Goal: Task Accomplishment & Management: Complete application form

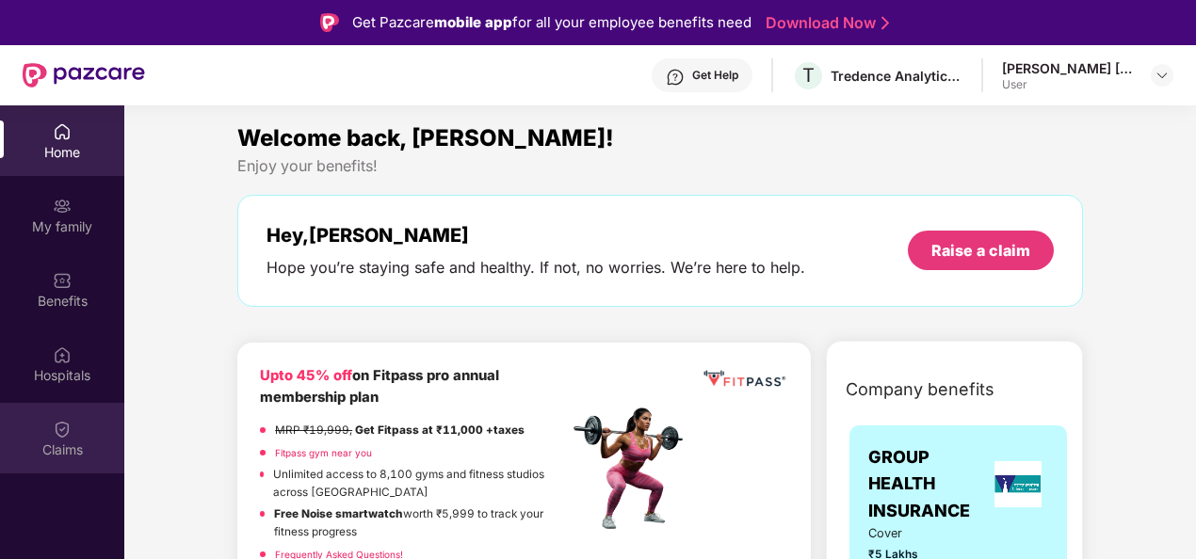
click at [61, 448] on div "Claims" at bounding box center [62, 450] width 124 height 19
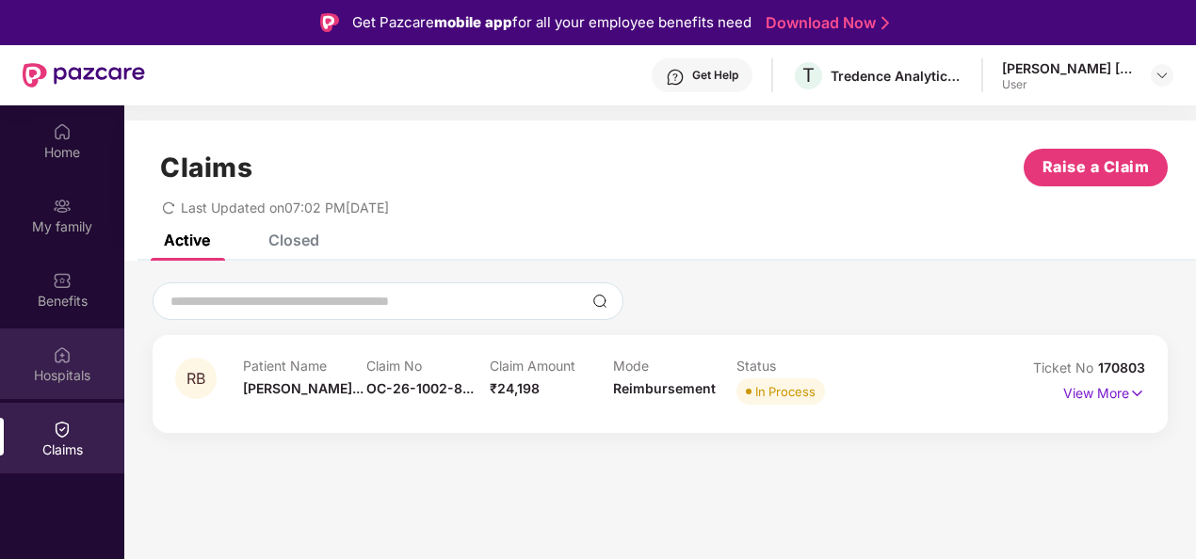
click at [40, 363] on div "Hospitals" at bounding box center [62, 364] width 124 height 71
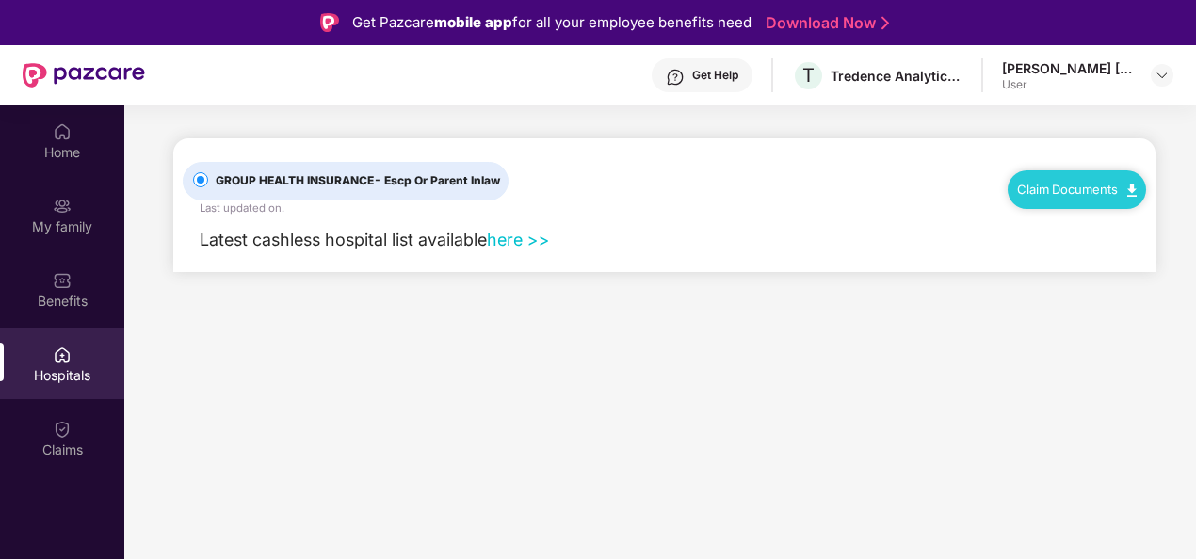
click at [1058, 179] on div "Claim Documents" at bounding box center [1077, 189] width 138 height 38
click at [1105, 191] on link "Claim Documents" at bounding box center [1077, 189] width 120 height 15
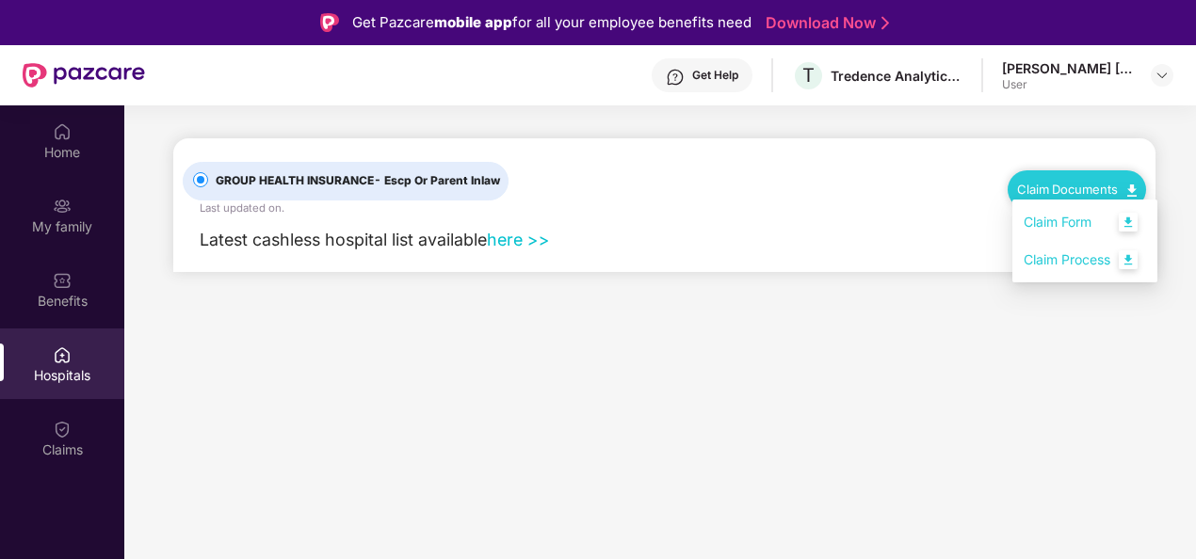
click at [1113, 258] on link "Claim Process" at bounding box center [1085, 260] width 122 height 40
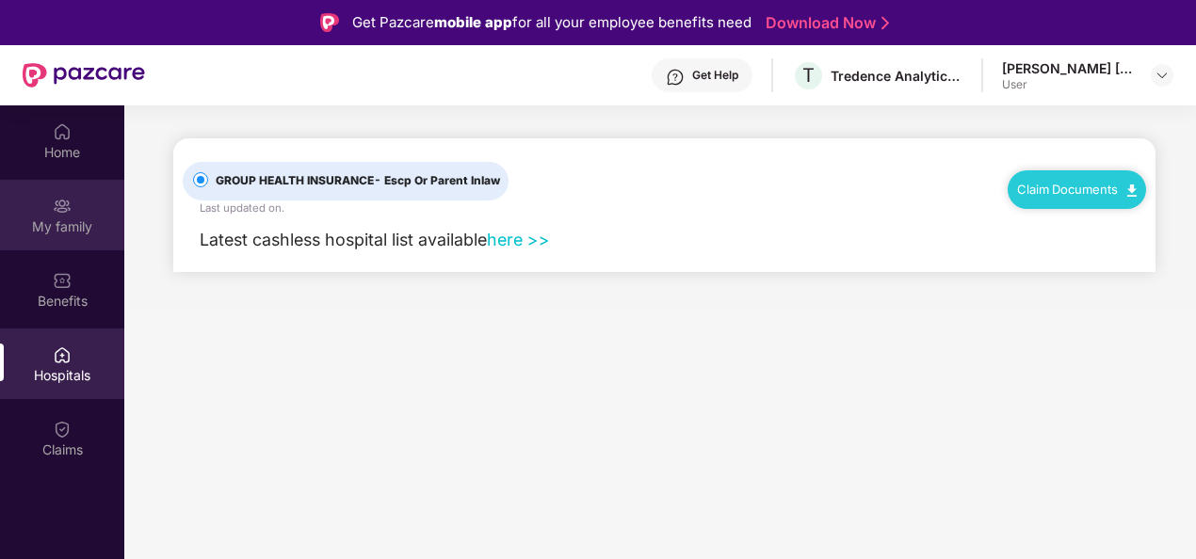
click at [57, 222] on div "My family" at bounding box center [62, 227] width 124 height 19
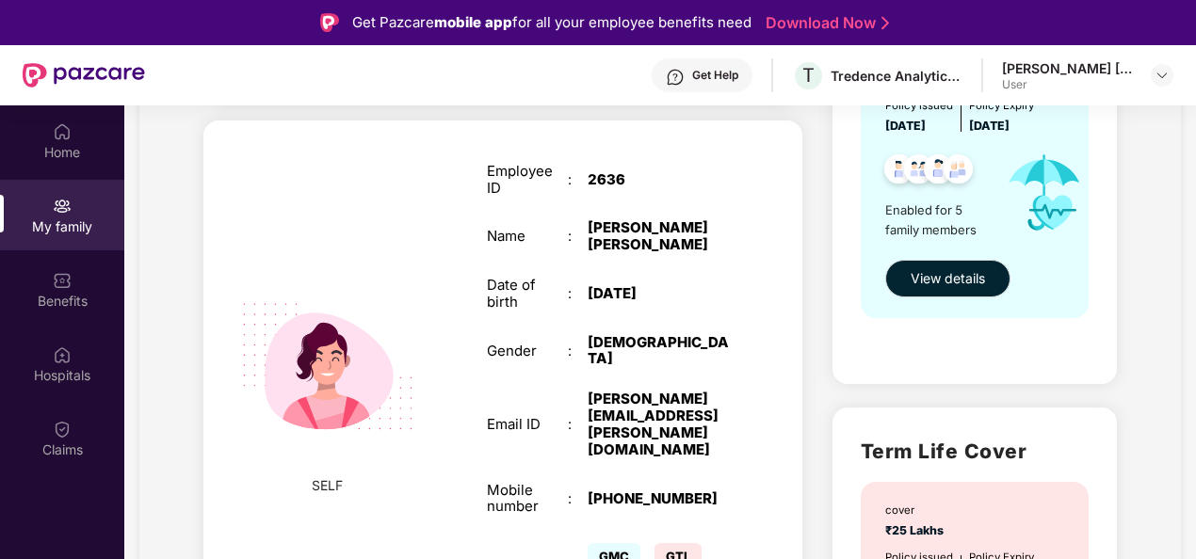
scroll to position [188, 0]
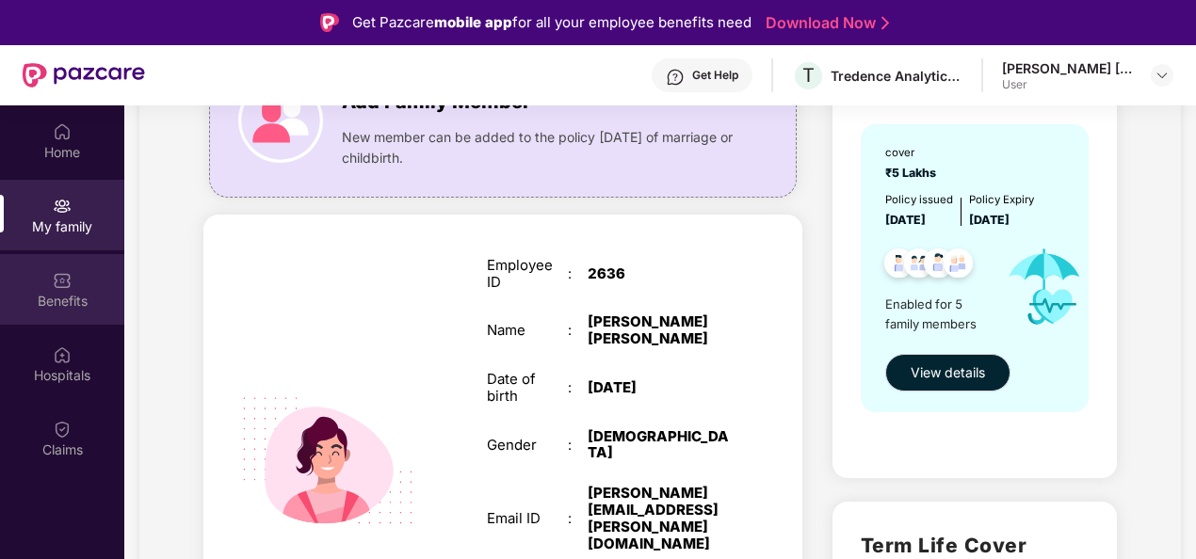
click at [78, 312] on div "Benefits" at bounding box center [62, 289] width 124 height 71
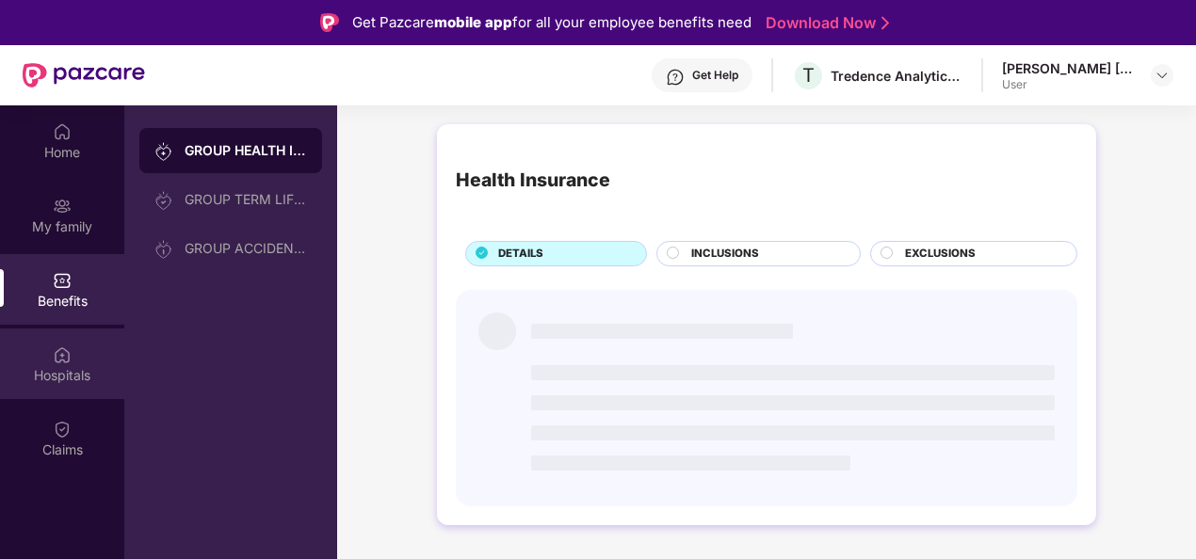
click at [64, 363] on img at bounding box center [62, 355] width 19 height 19
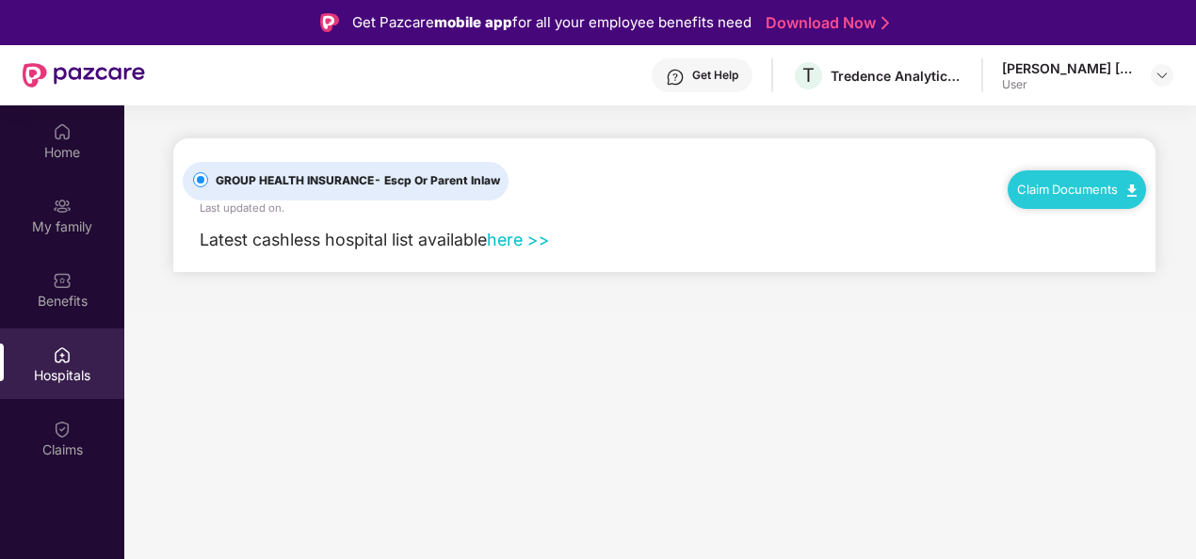
click at [1092, 196] on div "Claim Documents" at bounding box center [1077, 189] width 138 height 38
click at [1124, 192] on link "Claim Documents" at bounding box center [1077, 189] width 120 height 15
click at [72, 158] on div "Home" at bounding box center [62, 152] width 124 height 19
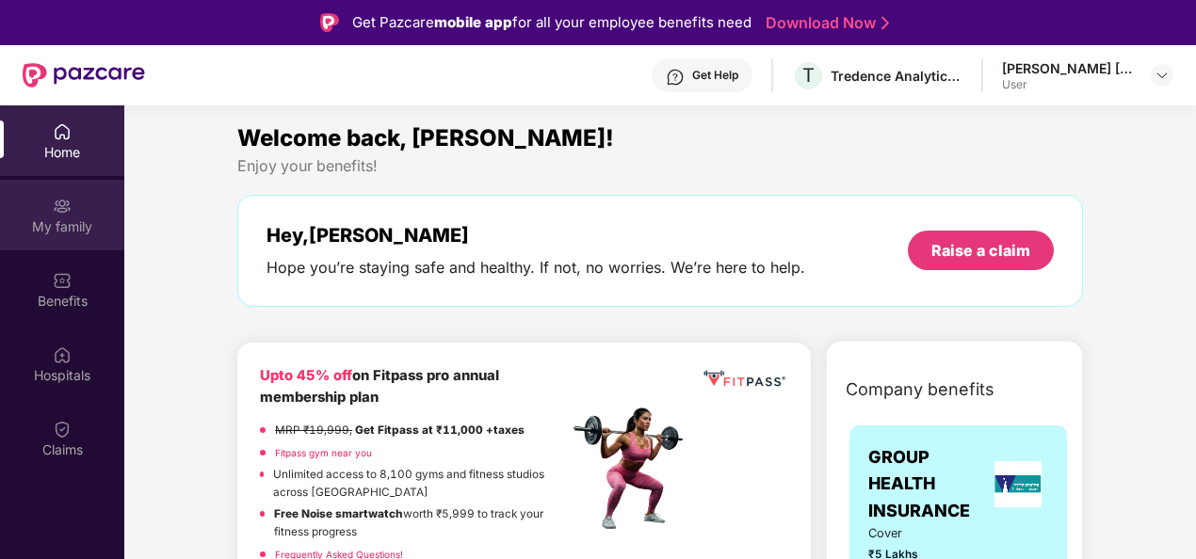
click at [33, 224] on div "My family" at bounding box center [62, 227] width 124 height 19
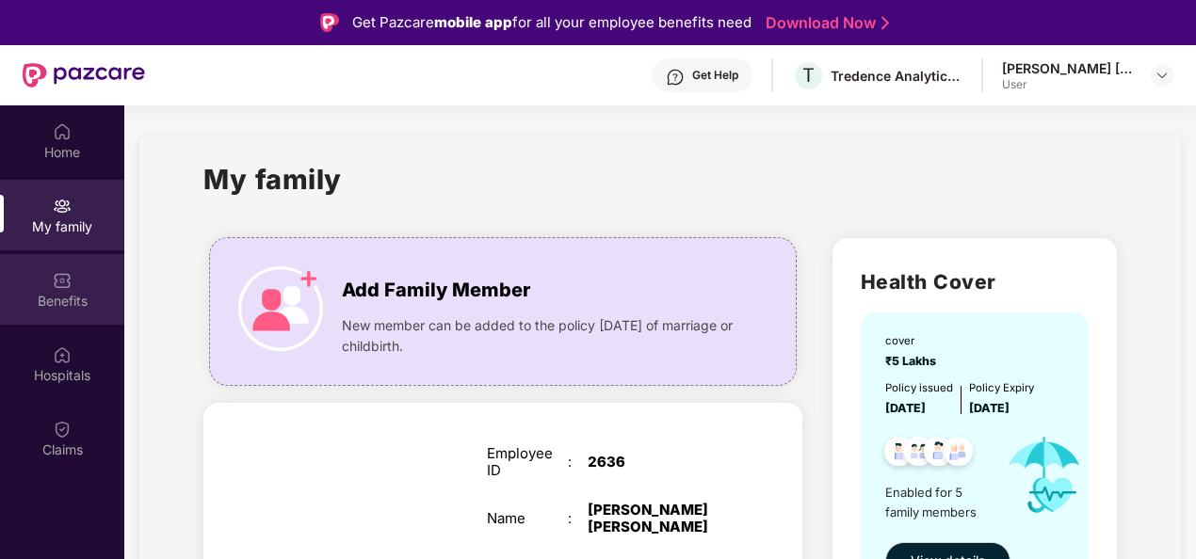
click at [57, 288] on img at bounding box center [62, 280] width 19 height 19
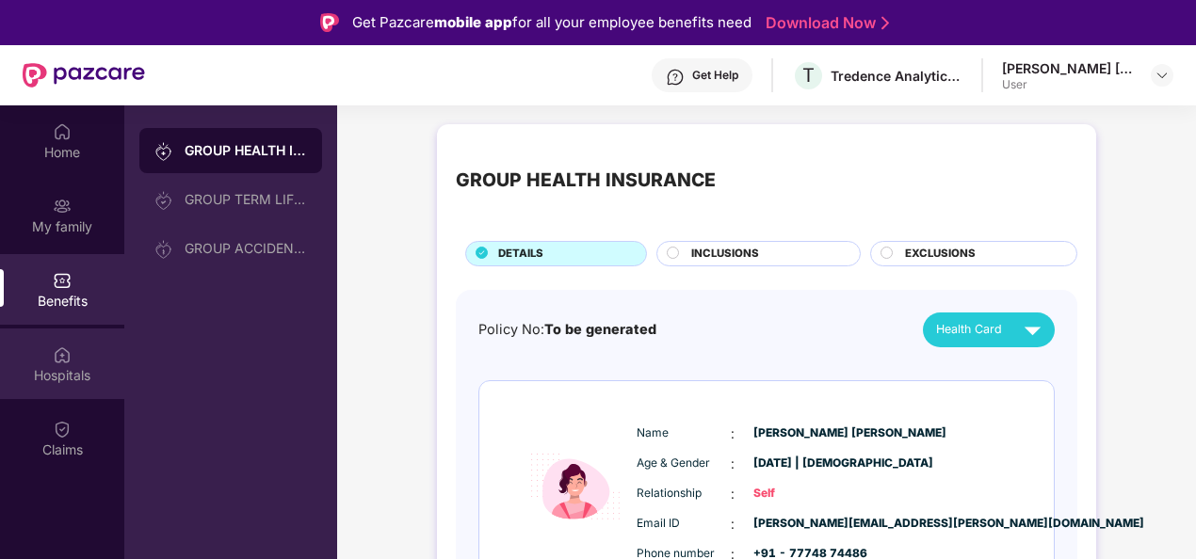
click at [57, 363] on img at bounding box center [62, 355] width 19 height 19
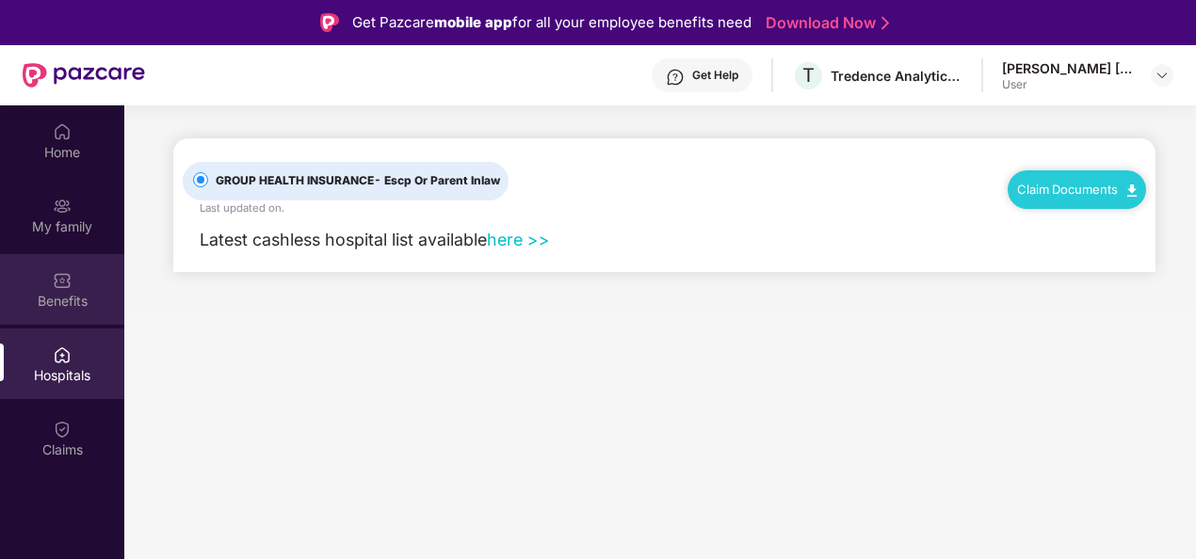
click at [68, 282] on img at bounding box center [62, 280] width 19 height 19
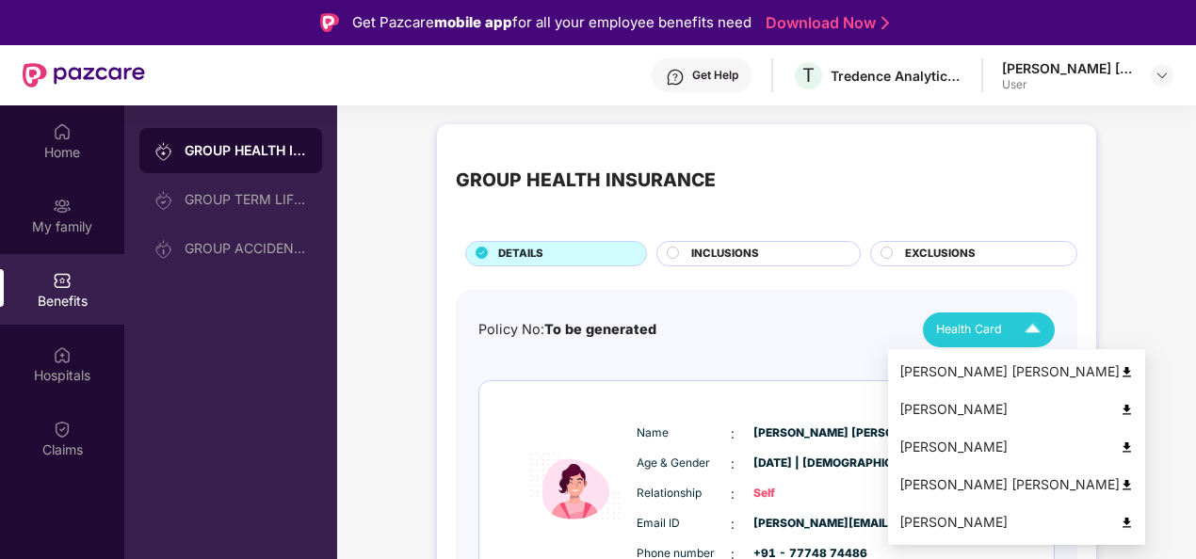
click at [1003, 317] on div "Health Card" at bounding box center [992, 330] width 113 height 33
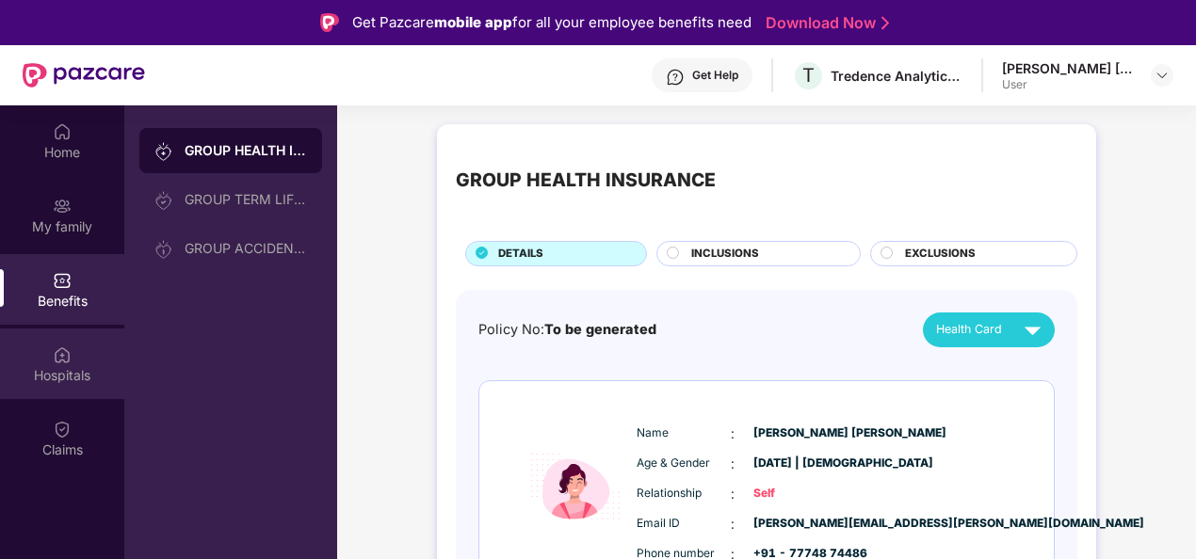
click at [50, 378] on div "Hospitals" at bounding box center [62, 375] width 124 height 19
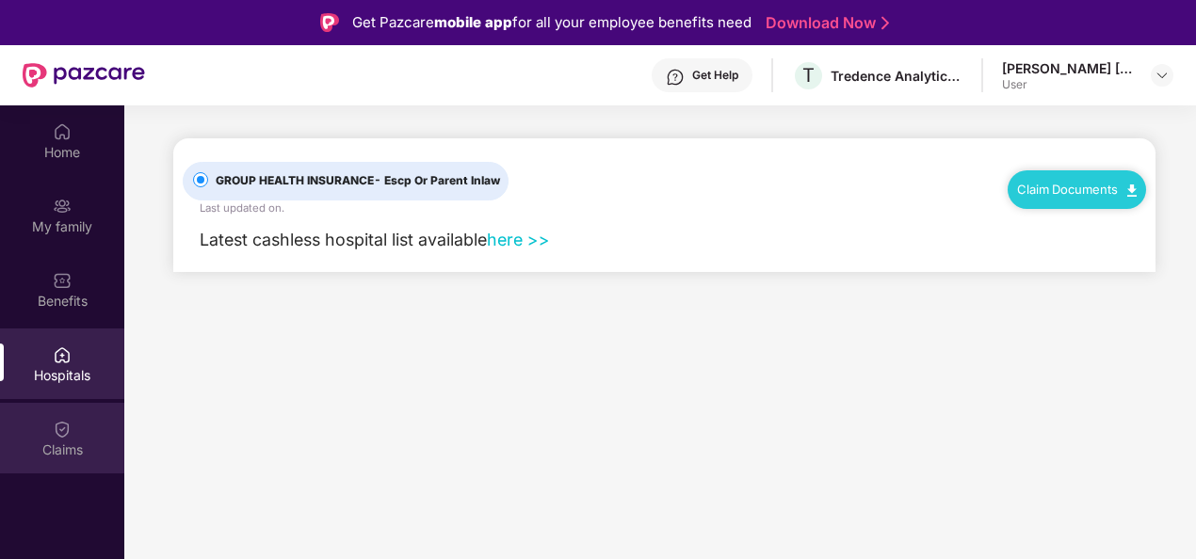
click at [52, 445] on div "Claims" at bounding box center [62, 450] width 124 height 19
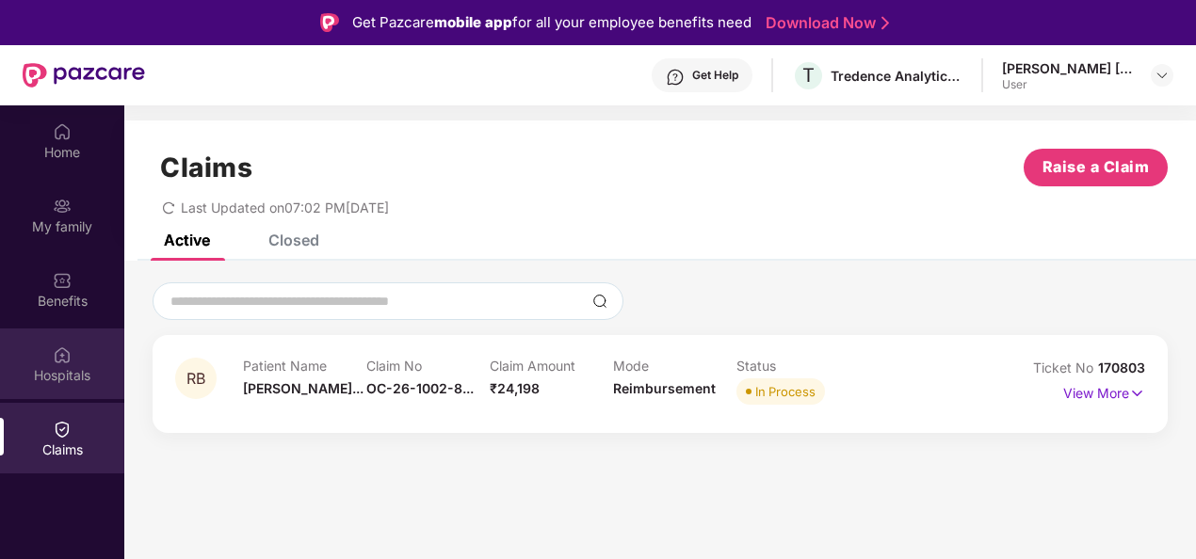
click at [68, 382] on div "Hospitals" at bounding box center [62, 375] width 124 height 19
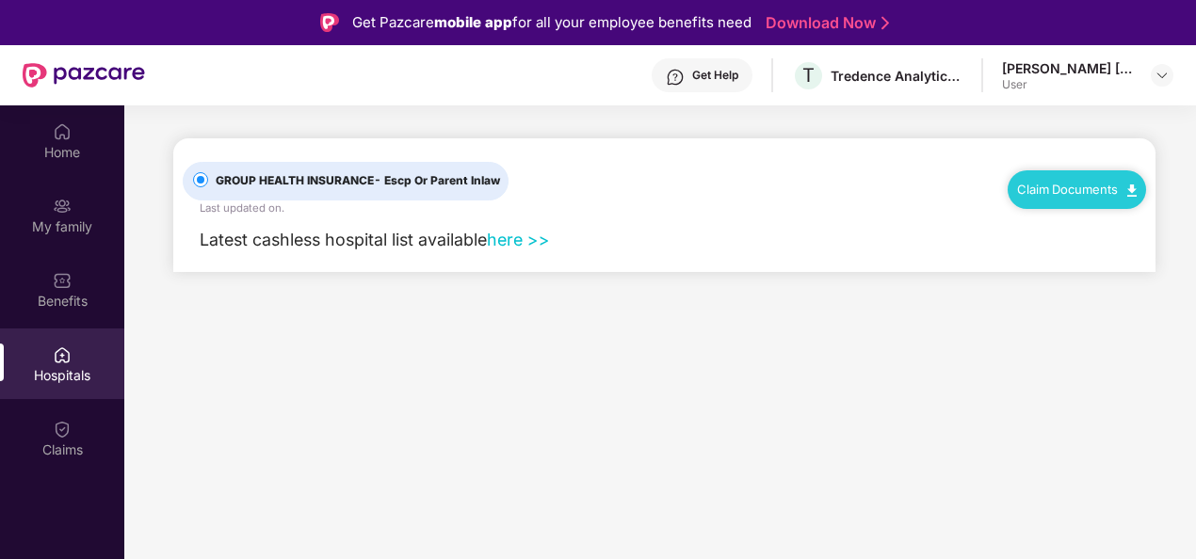
click at [1057, 194] on link "Claim Documents" at bounding box center [1077, 189] width 120 height 15
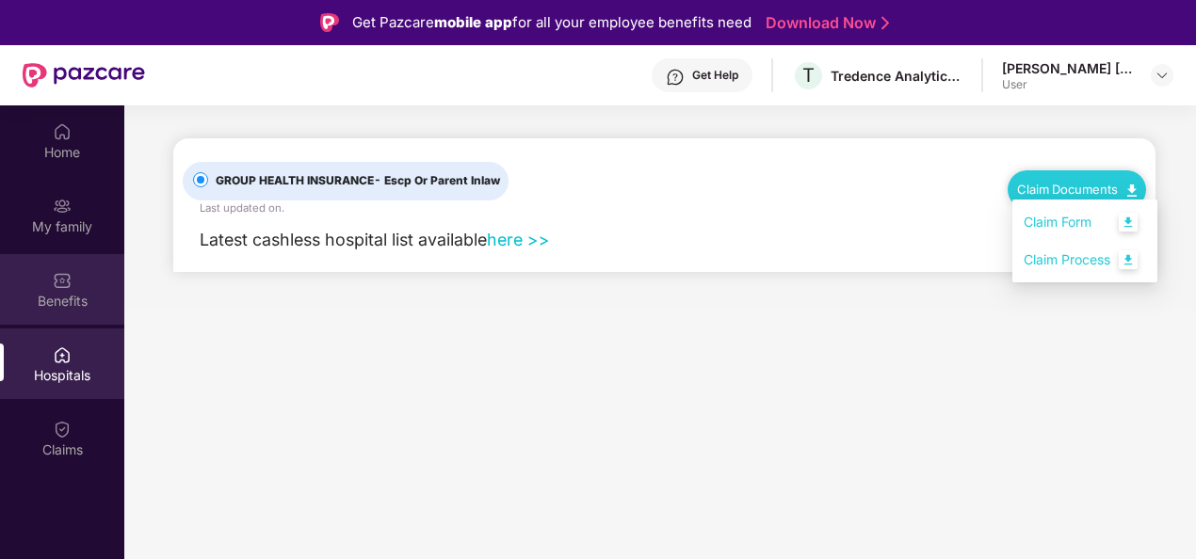
click at [57, 296] on div "Benefits" at bounding box center [62, 301] width 124 height 19
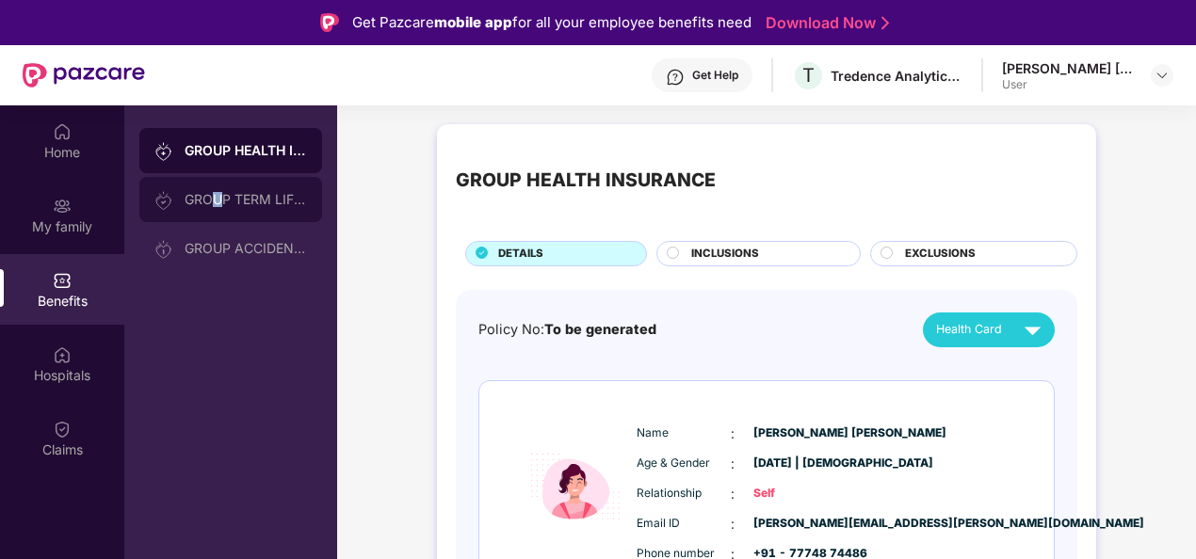
click at [218, 209] on div "GROUP TERM LIFE INSURANCE" at bounding box center [230, 199] width 183 height 45
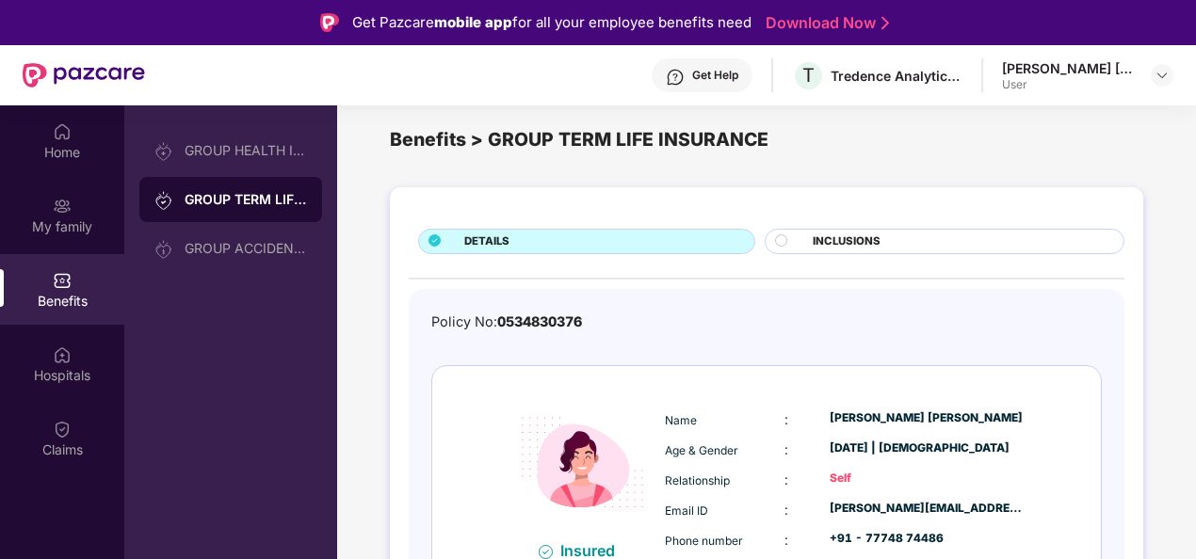
scroll to position [49, 0]
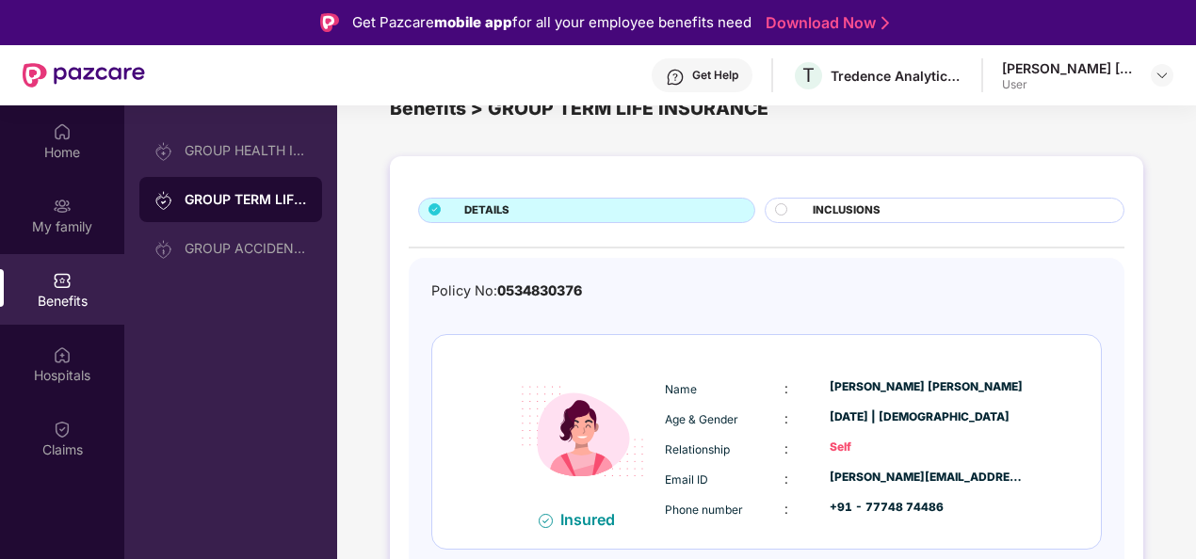
click at [810, 210] on div "INCLUSIONS" at bounding box center [958, 212] width 311 height 20
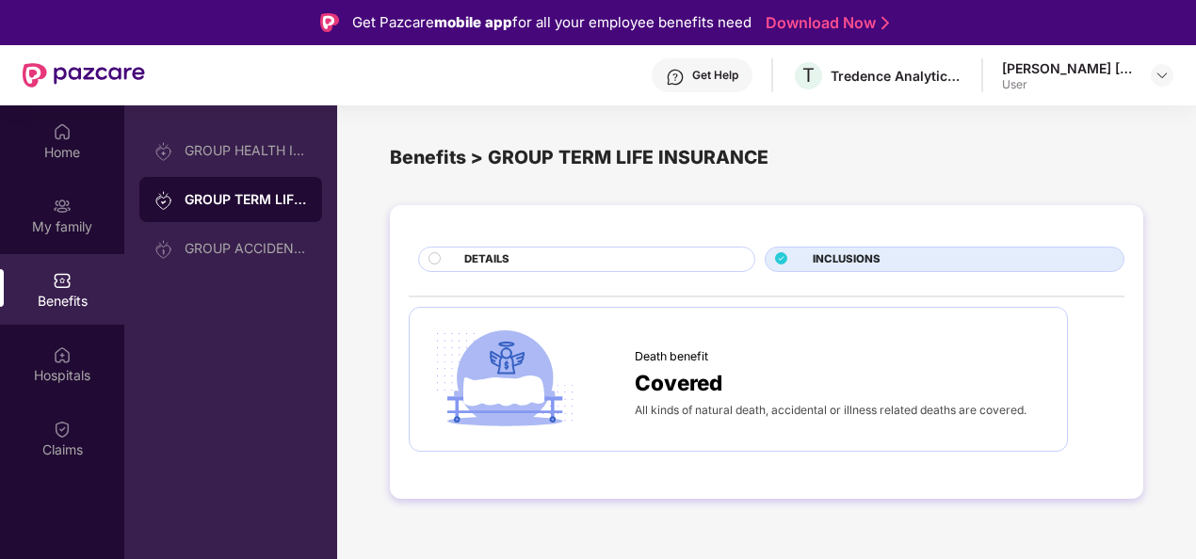
scroll to position [0, 0]
click at [243, 159] on div "GROUP HEALTH INSURANCE" at bounding box center [230, 150] width 183 height 45
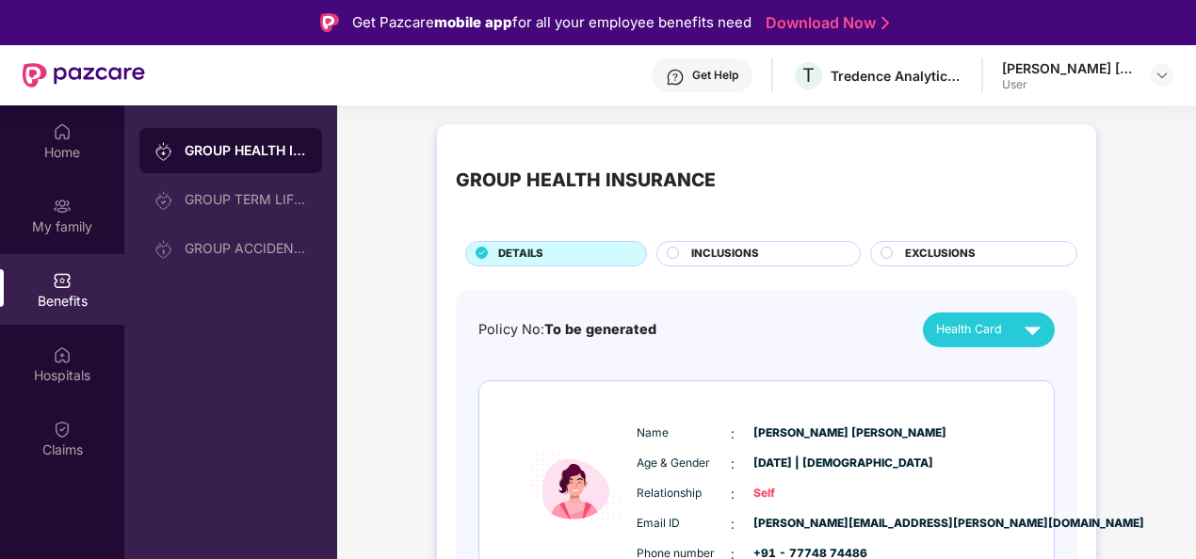
click at [708, 244] on div "INCLUSIONS" at bounding box center [758, 253] width 204 height 25
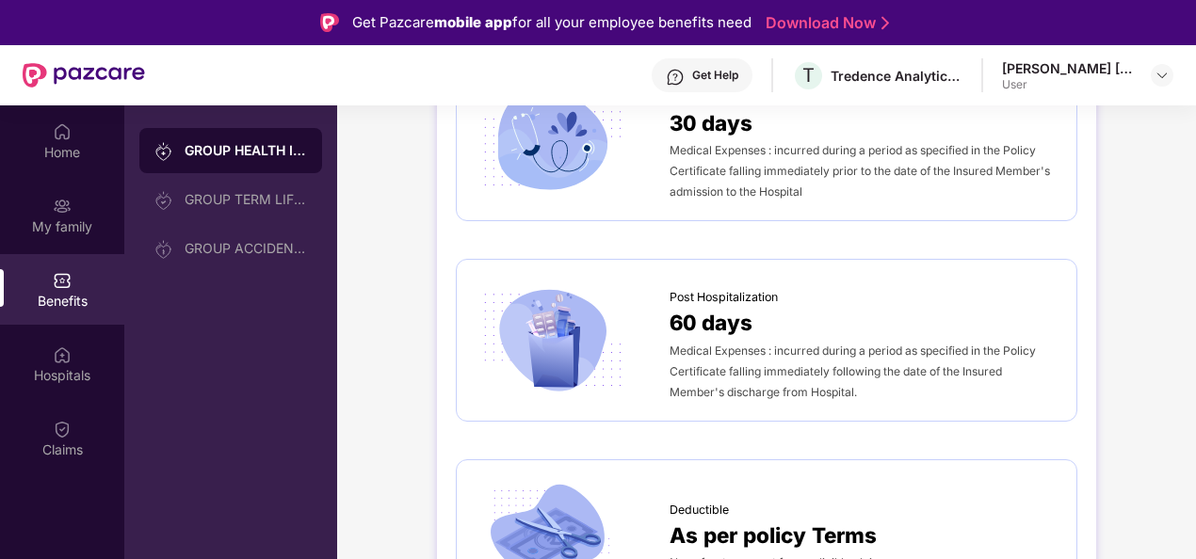
scroll to position [1032, 0]
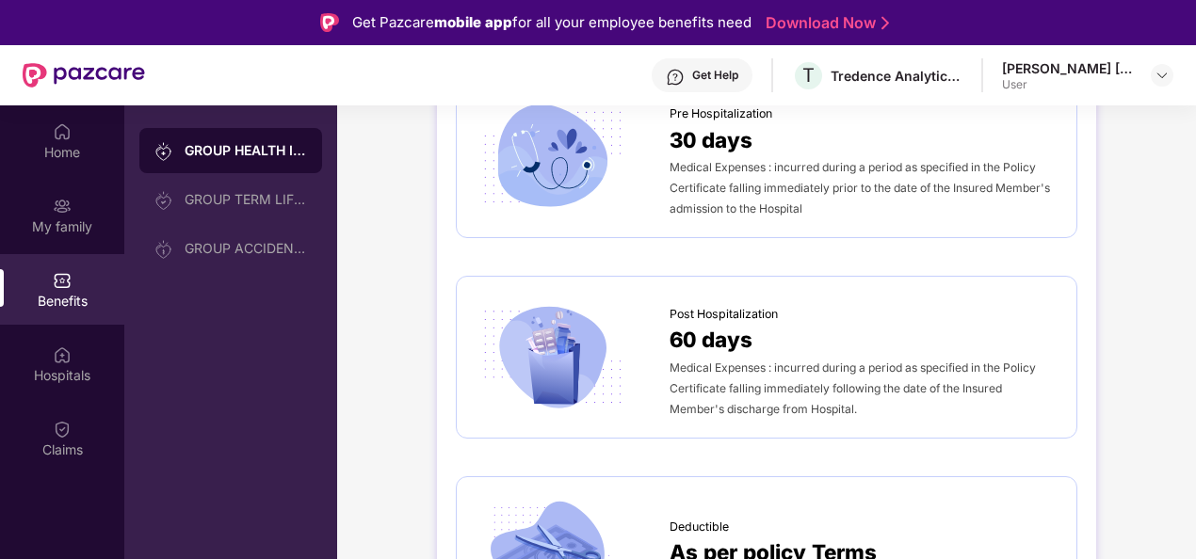
click at [715, 179] on span "Medical Expenses : incurred during a period as specified in the Policy Certific…" at bounding box center [860, 188] width 380 height 56
click at [611, 181] on img at bounding box center [552, 157] width 153 height 106
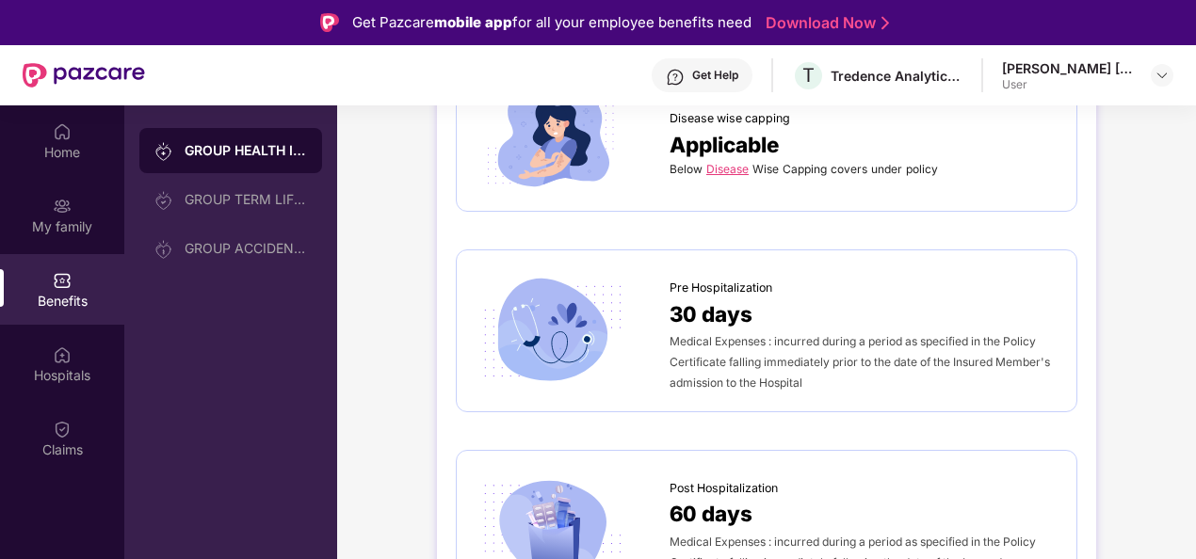
scroll to position [844, 0]
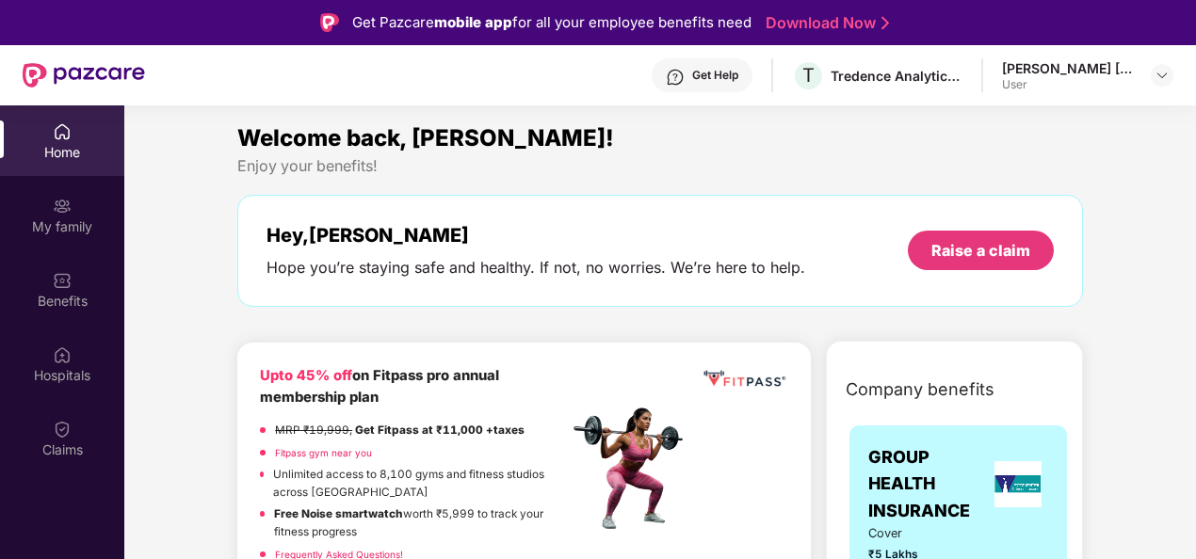
click at [84, 151] on div "Home" at bounding box center [62, 152] width 124 height 19
click at [62, 218] on div "My family" at bounding box center [62, 227] width 124 height 19
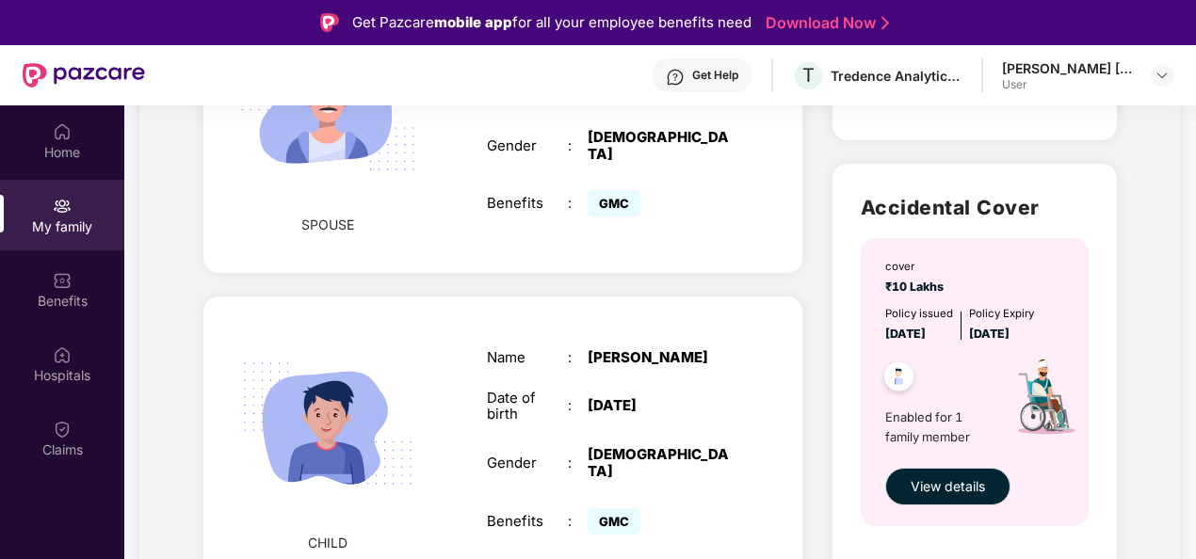
scroll to position [1130, 0]
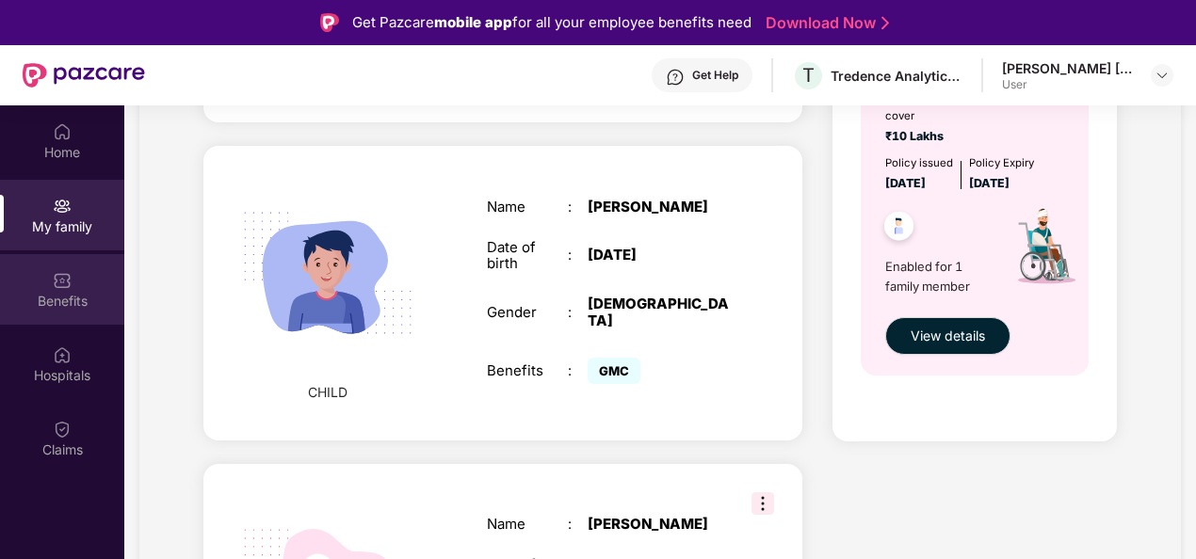
click at [68, 283] on img at bounding box center [62, 280] width 19 height 19
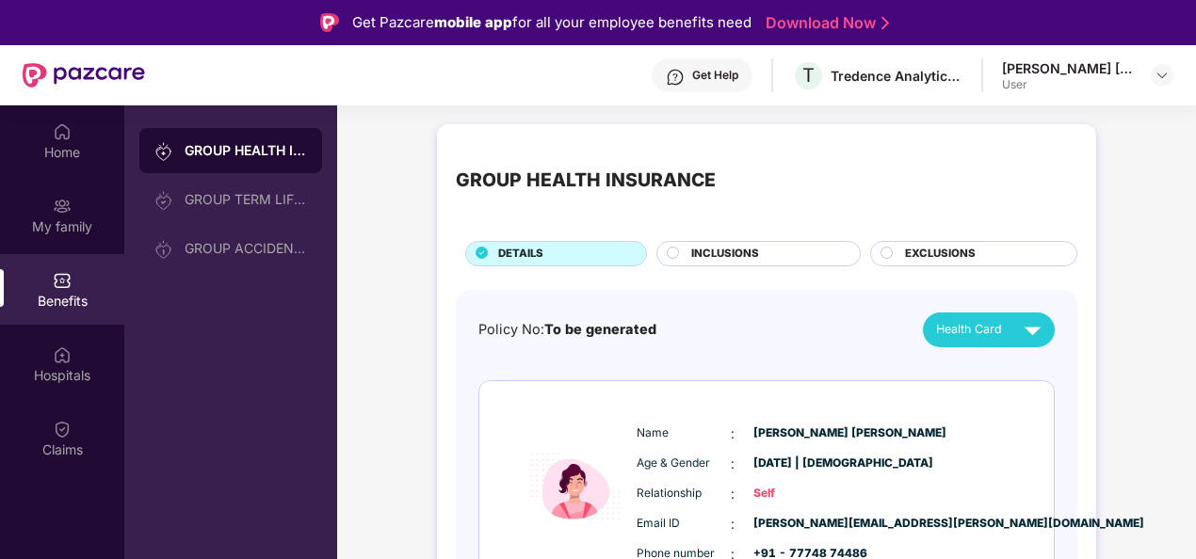
click at [707, 250] on span "INCLUSIONS" at bounding box center [725, 254] width 68 height 17
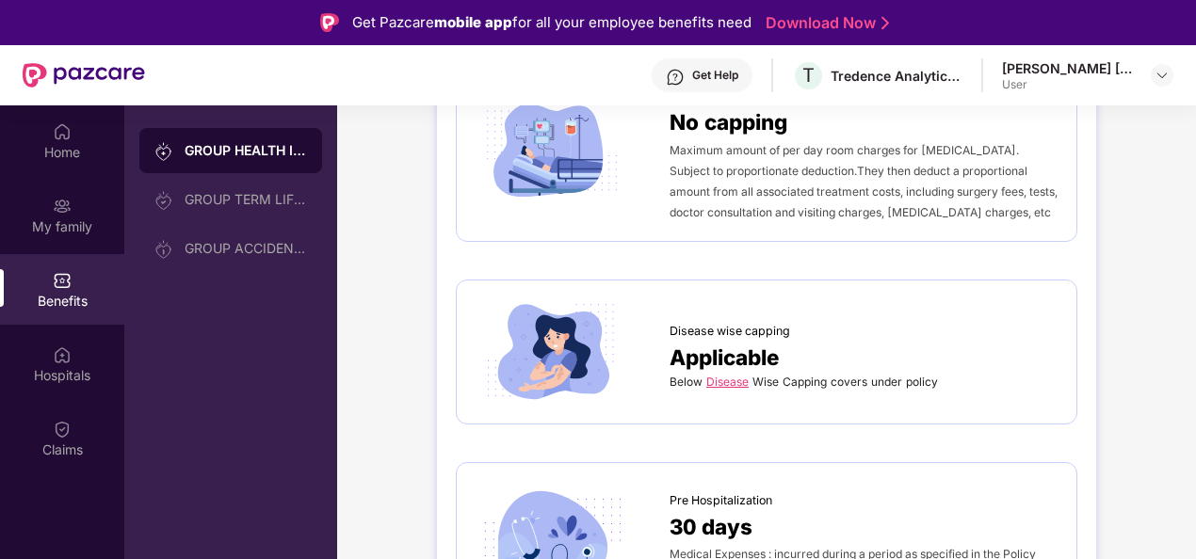
scroll to position [848, 0]
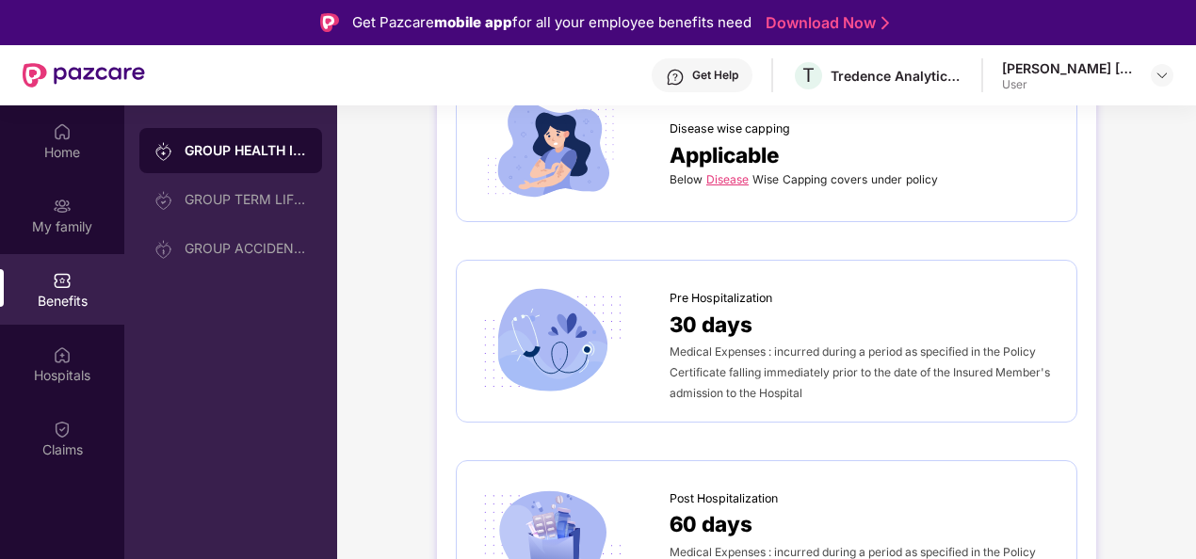
click at [719, 180] on link "Disease" at bounding box center [727, 179] width 42 height 14
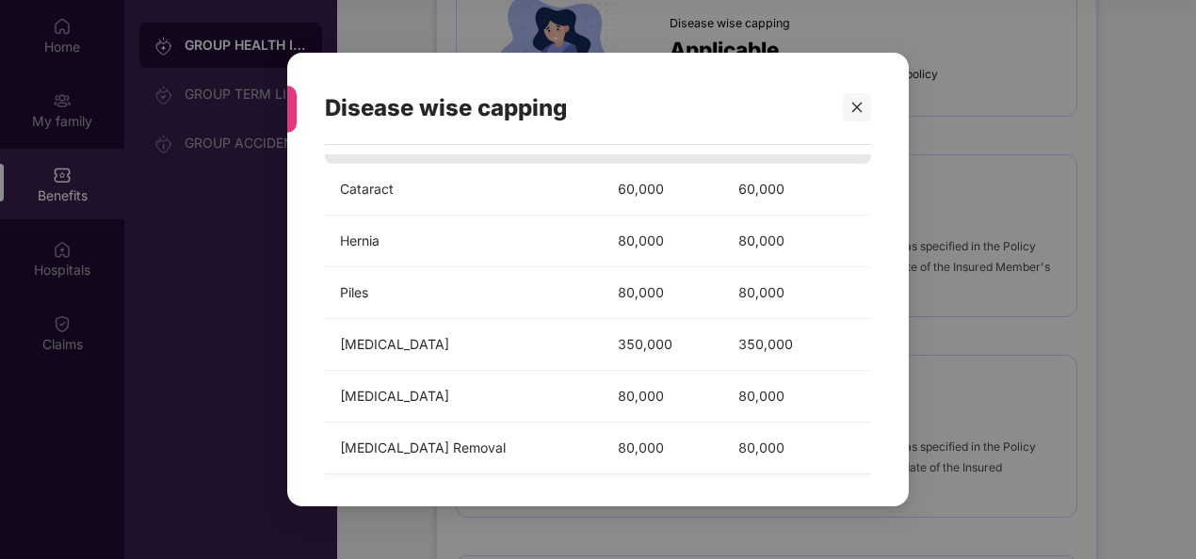
scroll to position [0, 0]
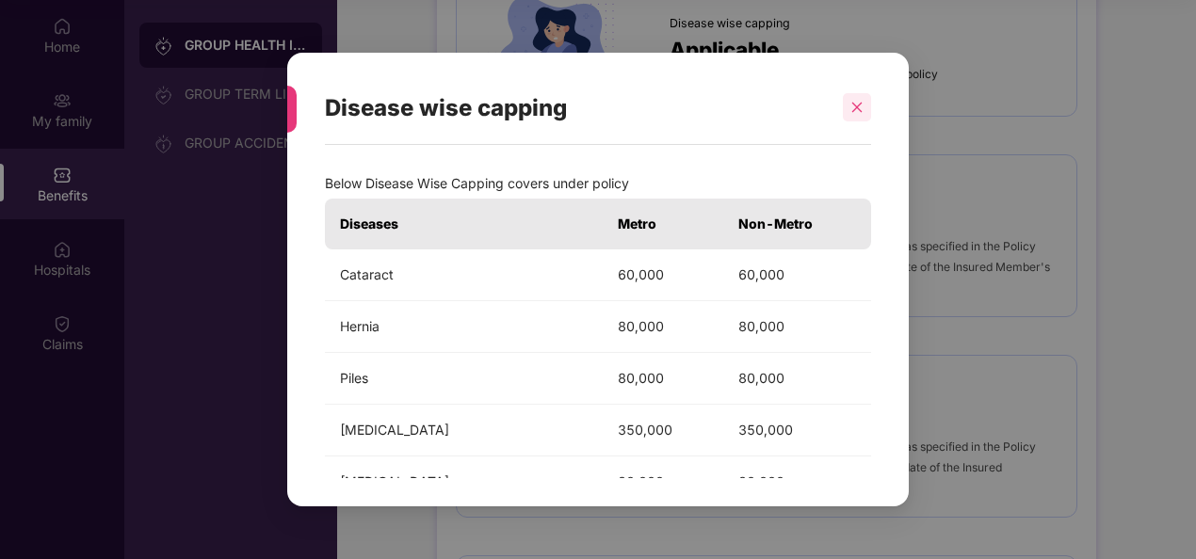
click at [853, 106] on icon "close" at bounding box center [856, 107] width 13 height 13
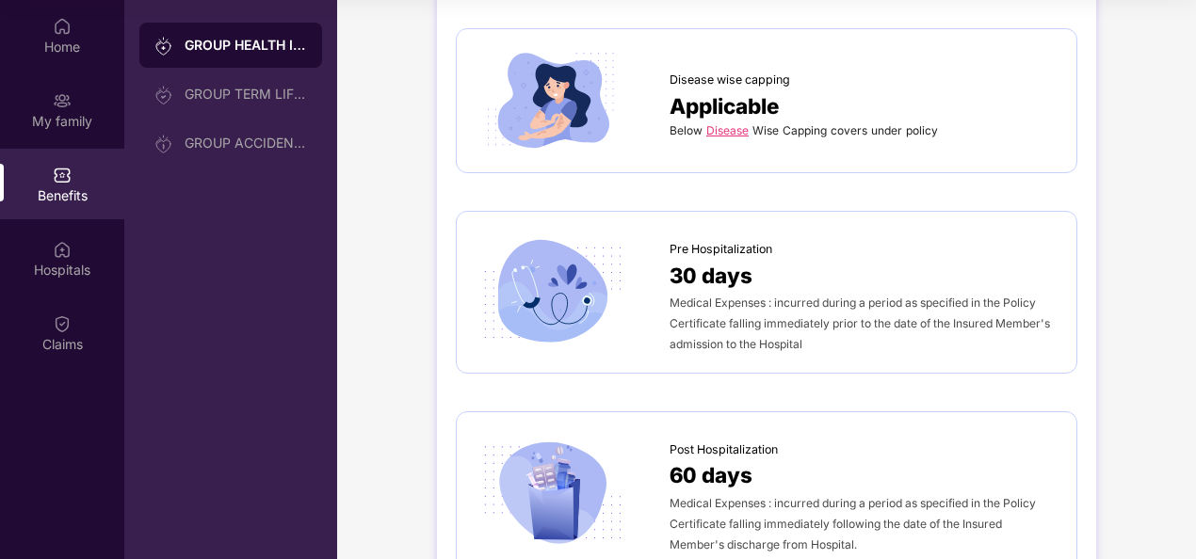
scroll to position [753, 0]
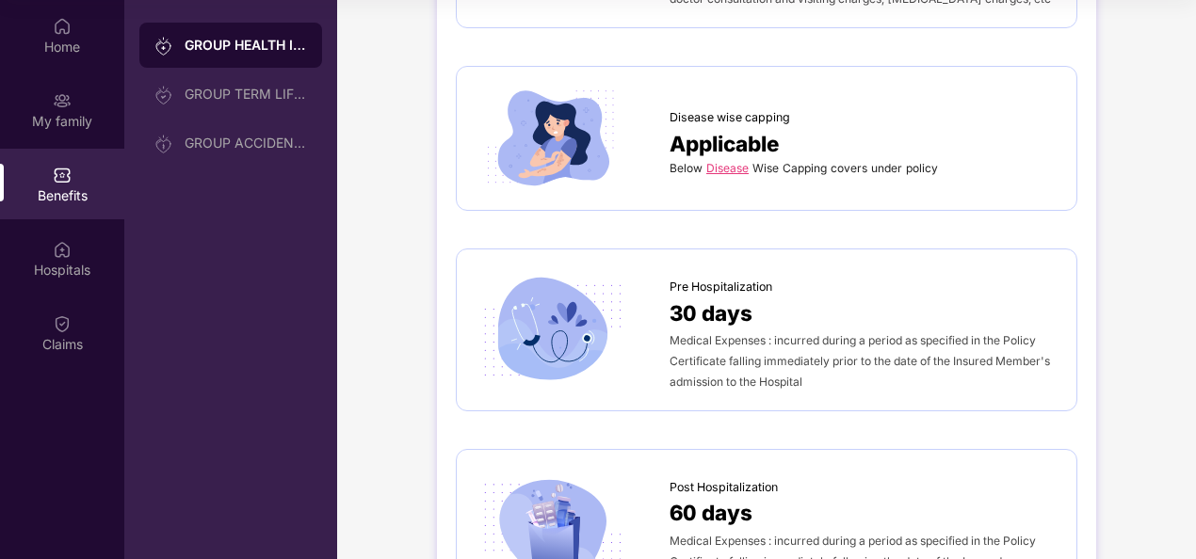
click at [701, 343] on span "Medical Expenses : incurred during a period as specified in the Policy Certific…" at bounding box center [860, 361] width 380 height 56
click at [706, 370] on div "Medical Expenses : incurred during a period as specified in the Policy Certific…" at bounding box center [864, 361] width 388 height 62
click at [707, 369] on div "Medical Expenses : incurred during a period as specified in the Policy Certific…" at bounding box center [864, 361] width 388 height 62
drag, startPoint x: 707, startPoint y: 369, endPoint x: 550, endPoint y: 351, distance: 158.3
click at [550, 351] on img at bounding box center [552, 330] width 153 height 106
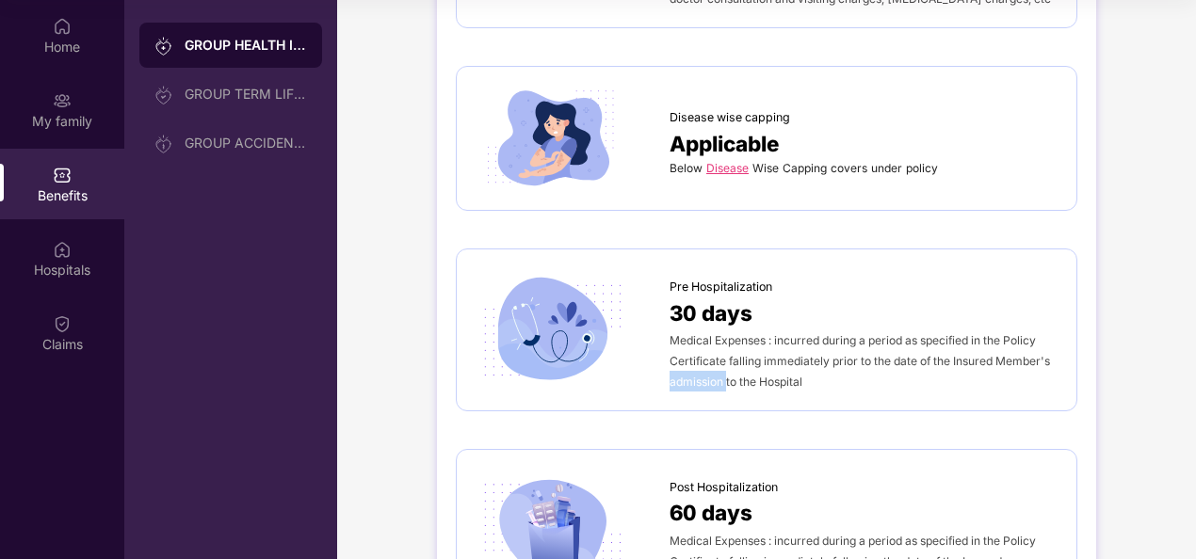
click at [552, 349] on img at bounding box center [552, 330] width 153 height 106
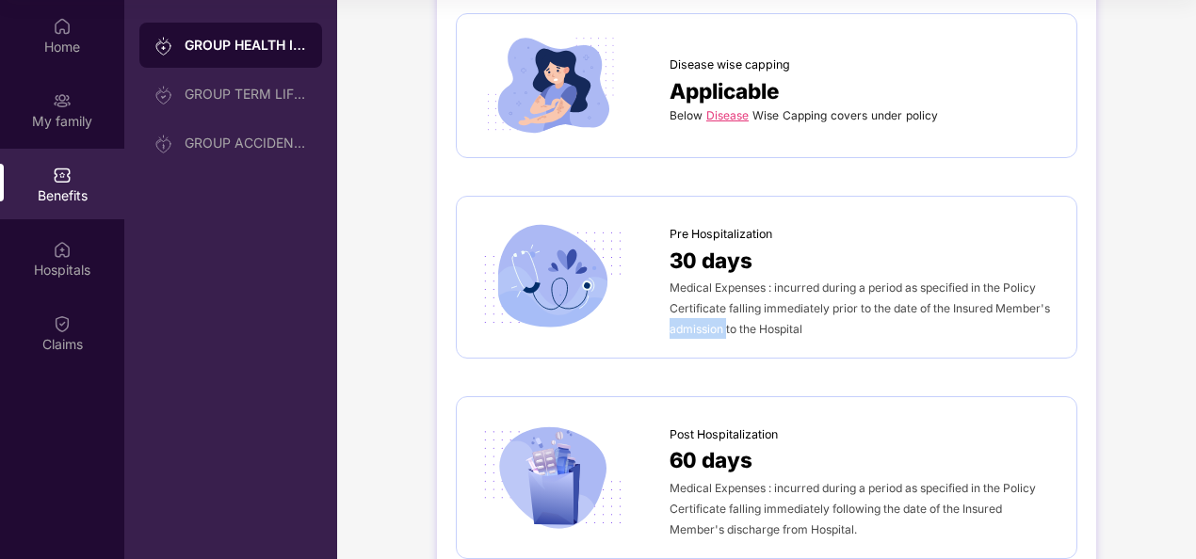
scroll to position [848, 0]
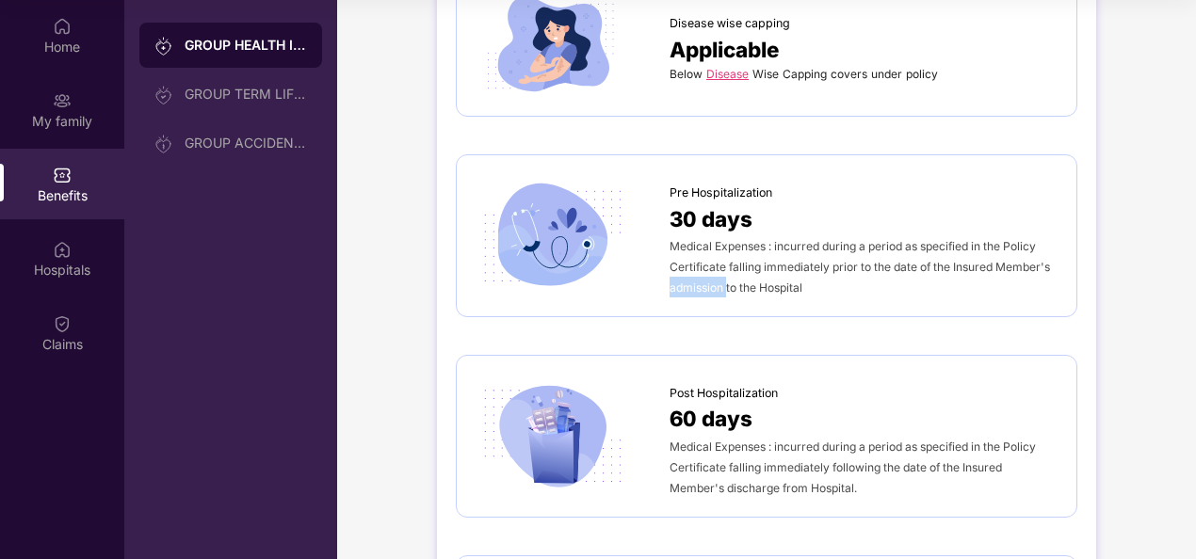
click at [607, 411] on img at bounding box center [552, 436] width 153 height 106
drag, startPoint x: 607, startPoint y: 411, endPoint x: 584, endPoint y: 433, distance: 32.6
click at [584, 433] on img at bounding box center [552, 436] width 153 height 106
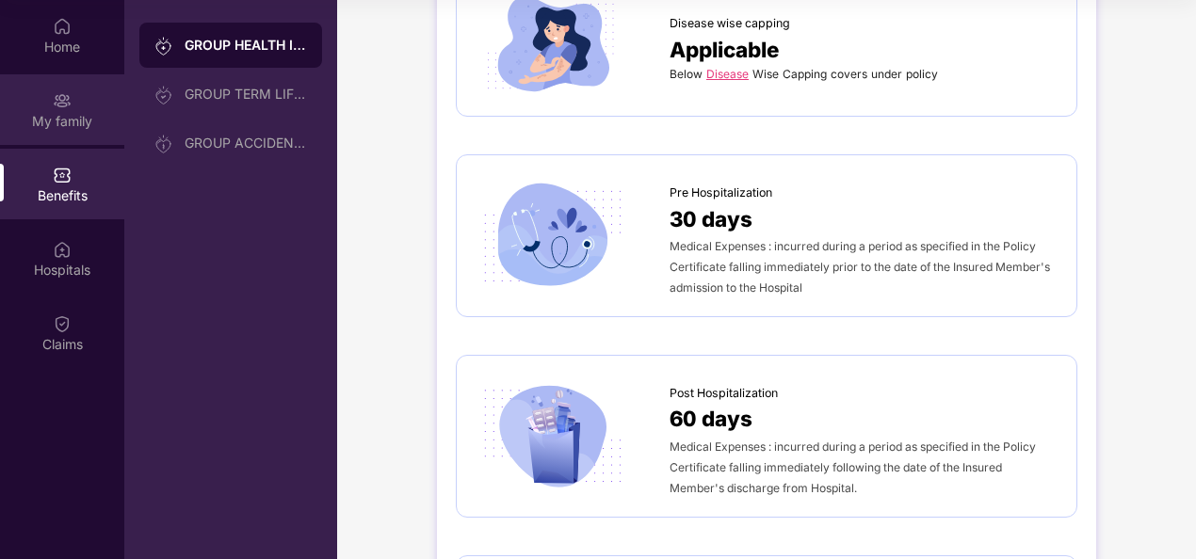
click at [78, 89] on div "My family" at bounding box center [62, 109] width 124 height 71
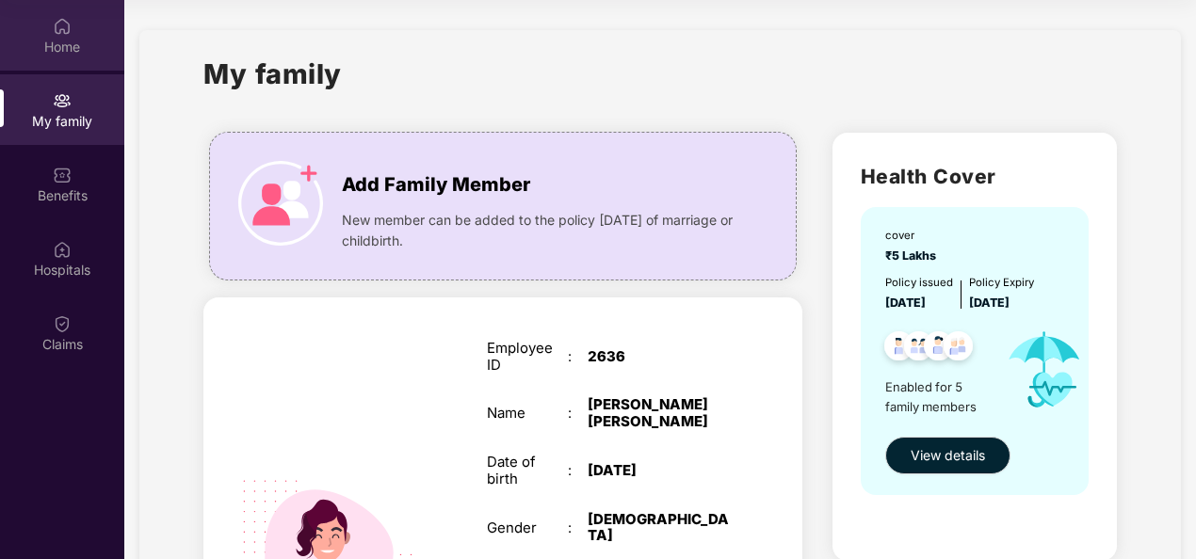
click at [44, 38] on div "Home" at bounding box center [62, 47] width 124 height 19
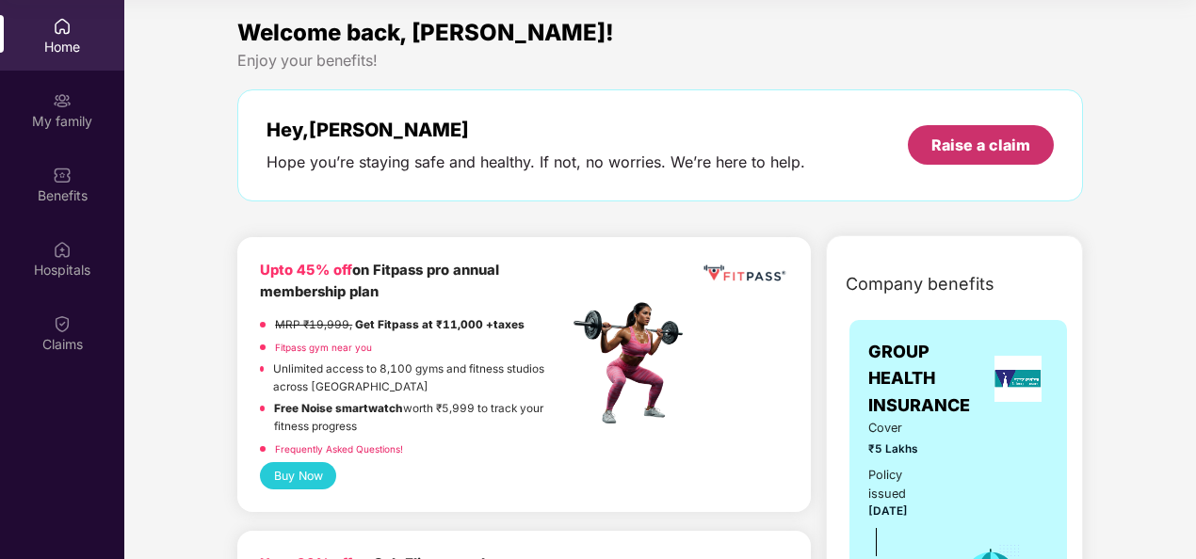
click at [964, 141] on div "Raise a claim" at bounding box center [980, 145] width 99 height 21
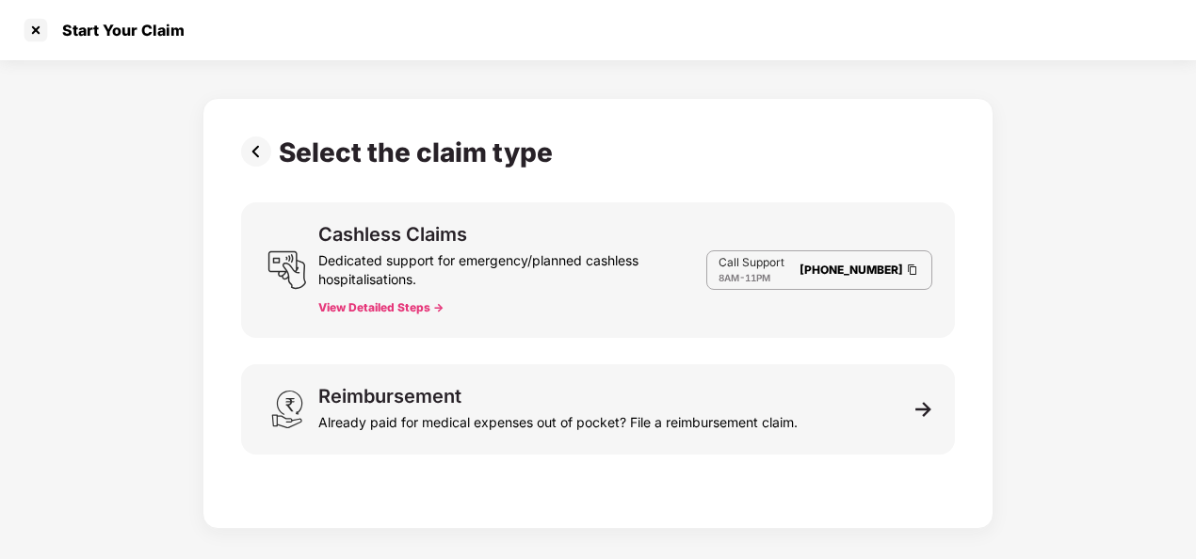
scroll to position [45, 0]
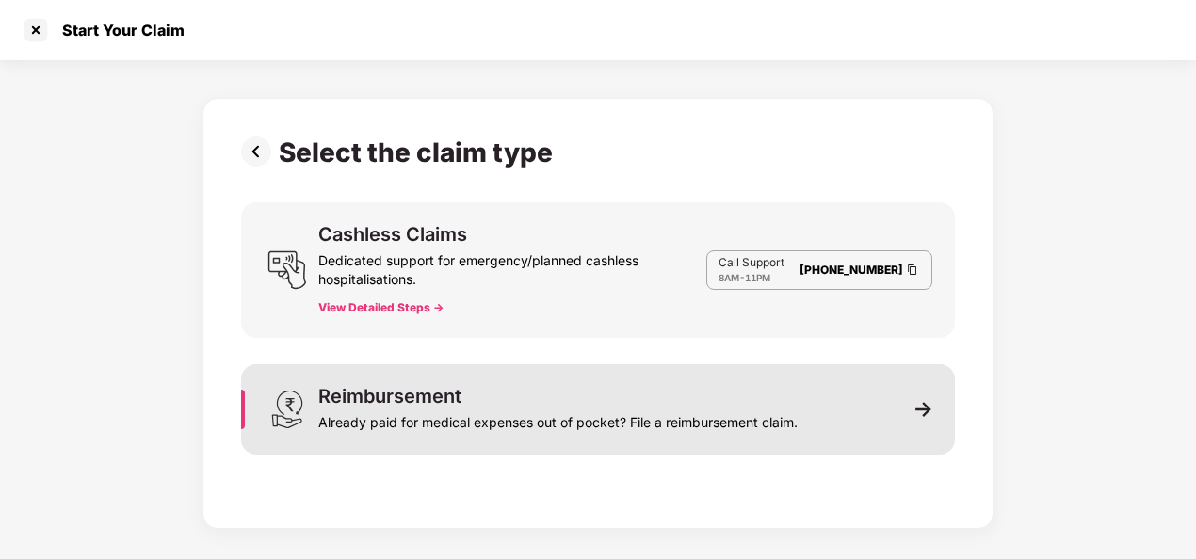
click at [750, 402] on div "Reimbursement Already paid for medical expenses out of pocket? File a reimburse…" at bounding box center [557, 409] width 479 height 45
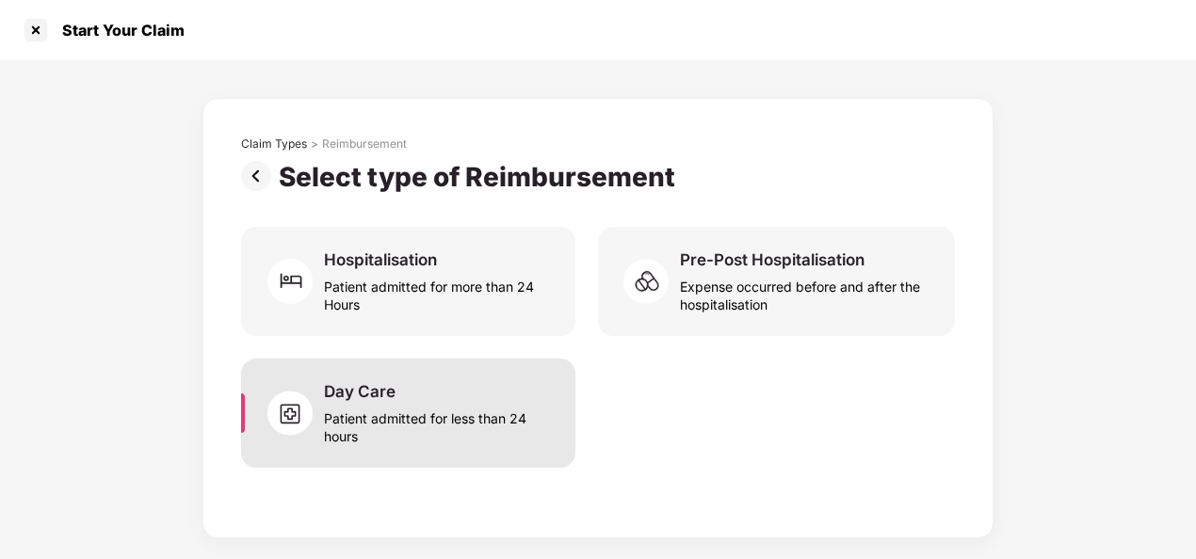
click at [435, 395] on div "Day Care Patient admitted for less than 24 hours" at bounding box center [438, 413] width 229 height 64
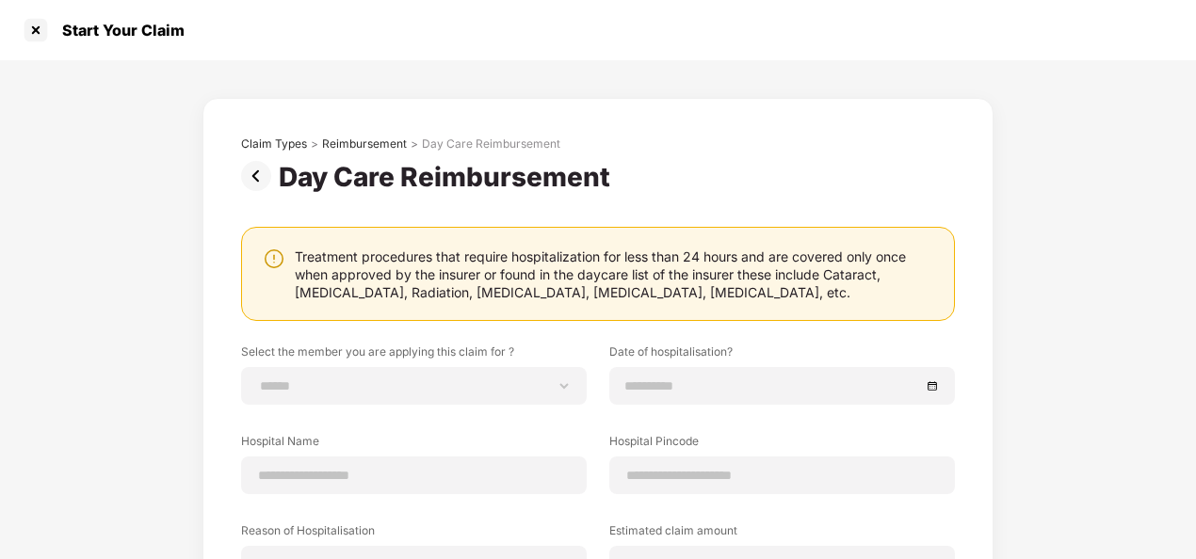
scroll to position [188, 0]
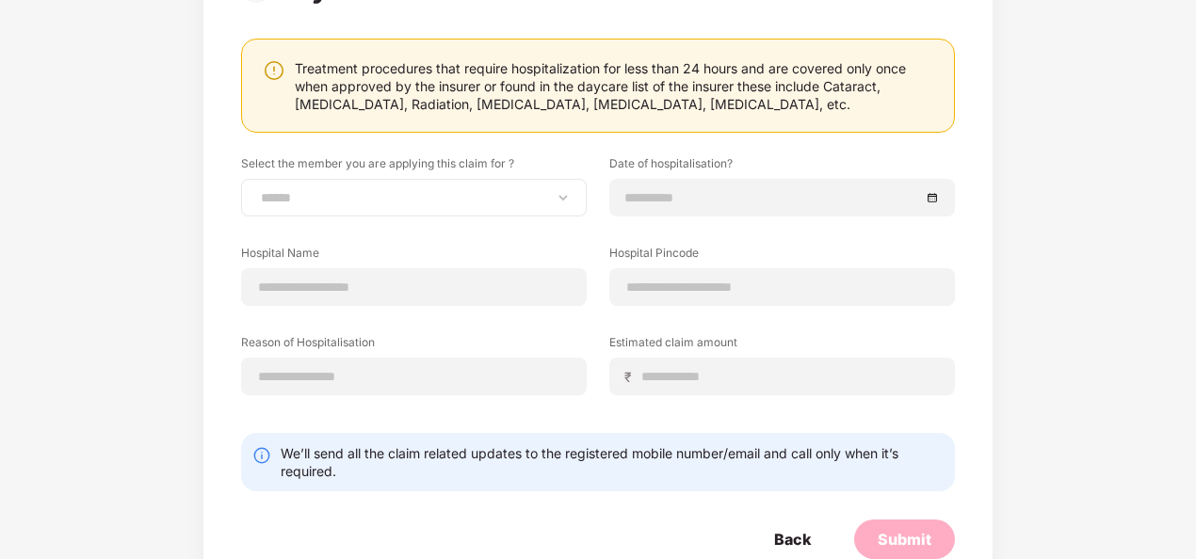
click at [509, 209] on div "**********" at bounding box center [414, 198] width 346 height 38
click at [523, 202] on select "**********" at bounding box center [414, 197] width 314 height 15
select select "**********"
click at [257, 190] on select "**********" at bounding box center [414, 197] width 314 height 15
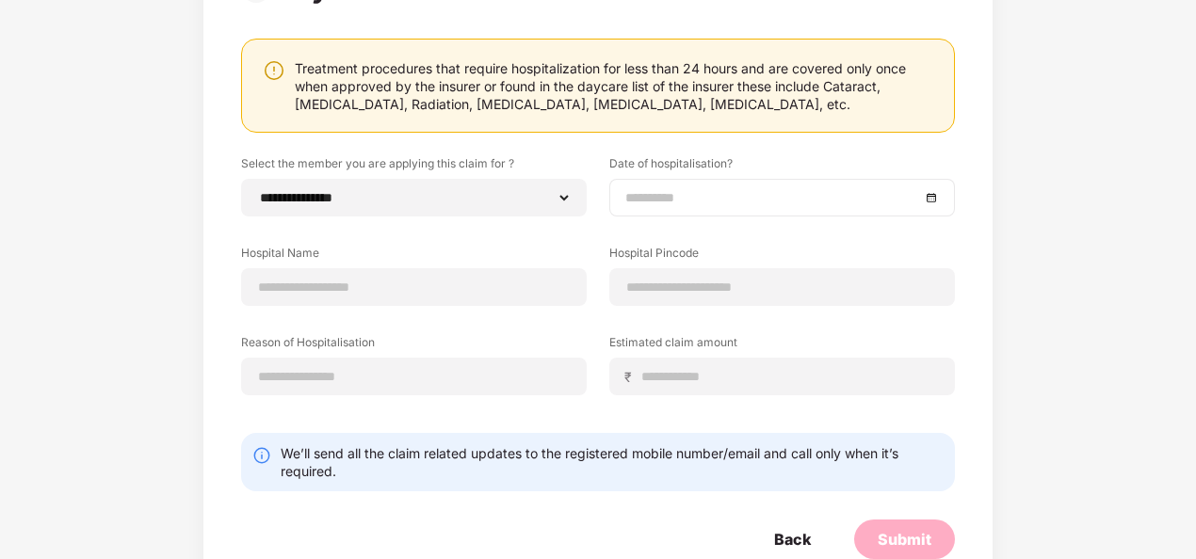
click at [724, 189] on input at bounding box center [772, 197] width 295 height 21
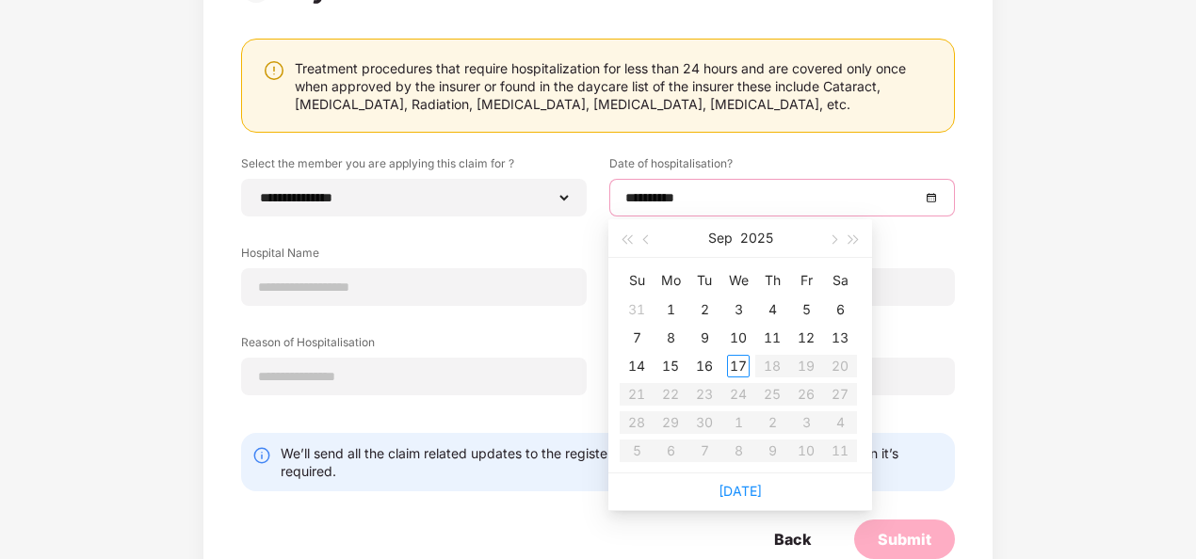
type input "**********"
click at [675, 307] on div "1" at bounding box center [670, 310] width 23 height 23
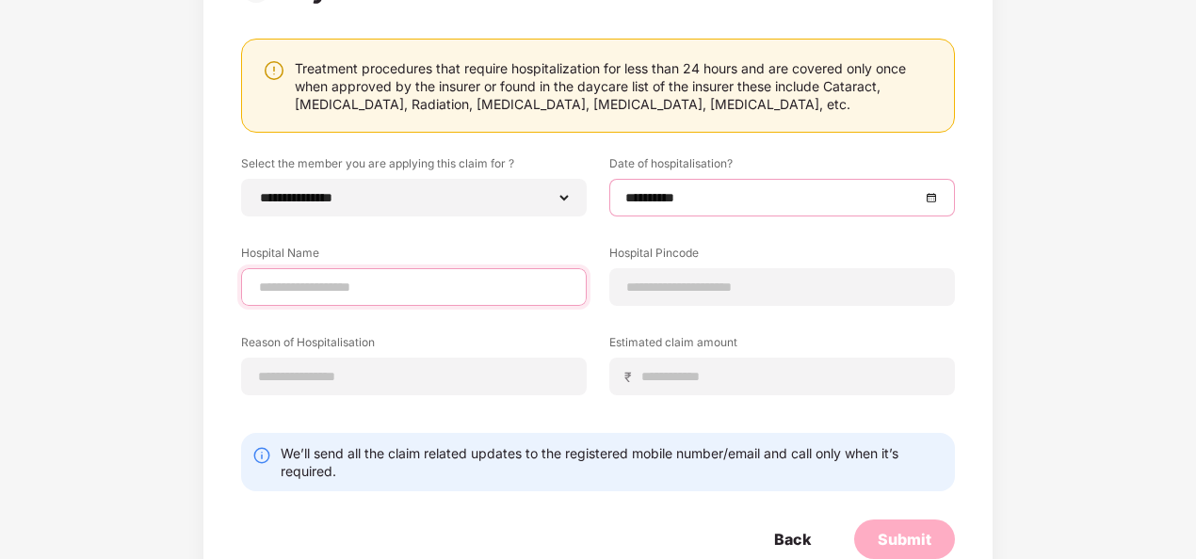
click at [560, 284] on input at bounding box center [414, 288] width 314 height 20
type input "**********"
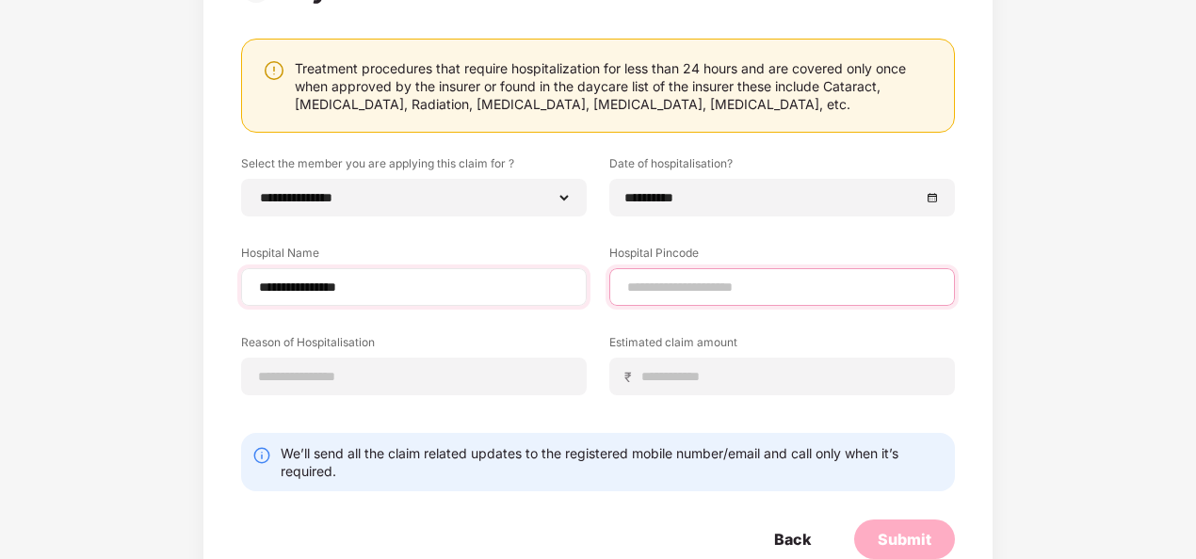
type input "******"
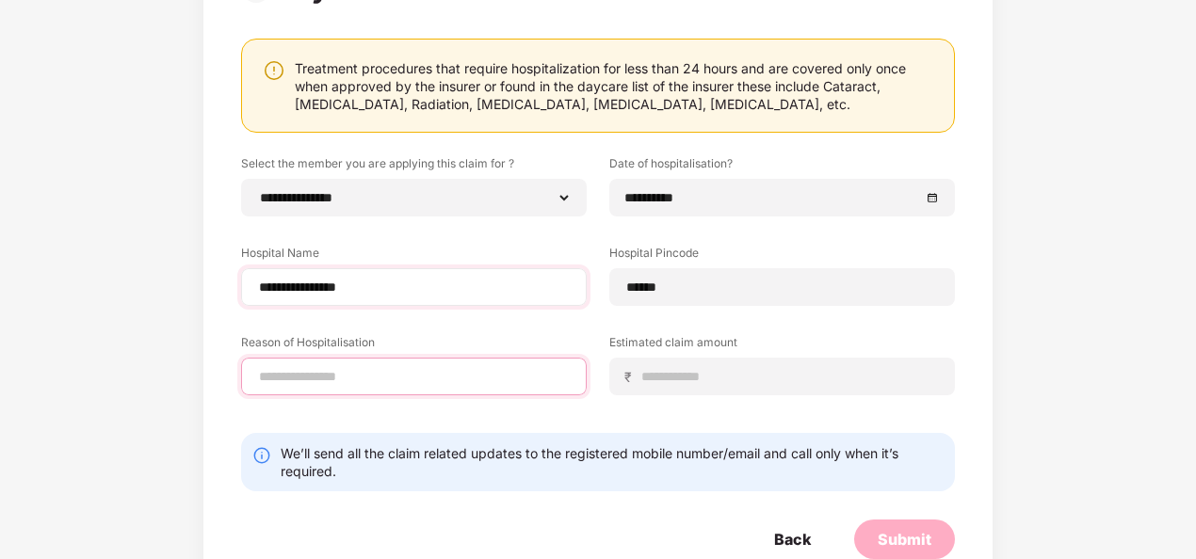
type input "**********"
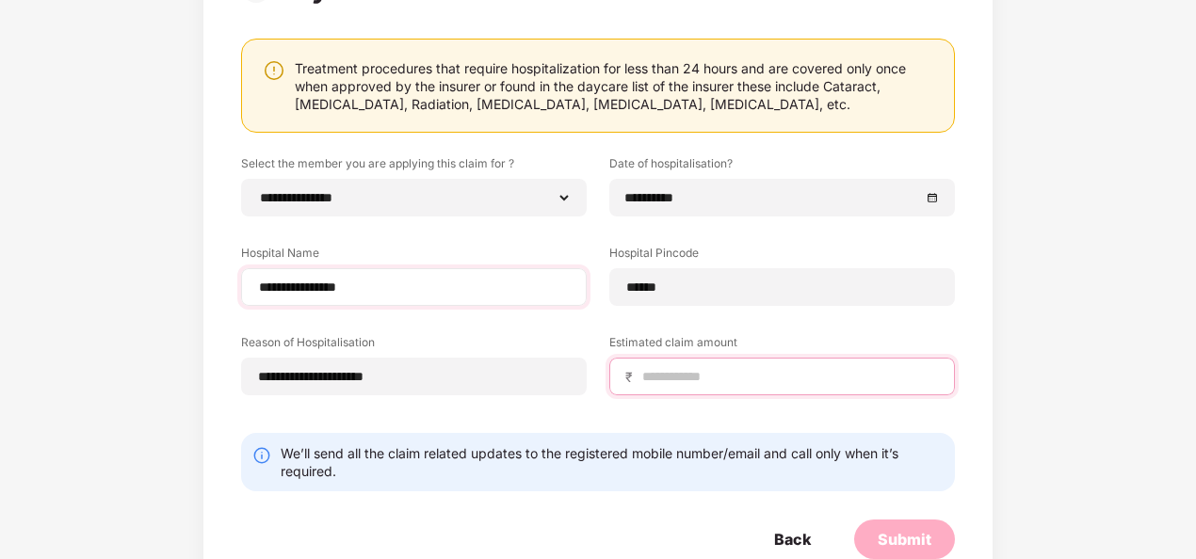
type input "*****"
select select "*****"
select select "**********"
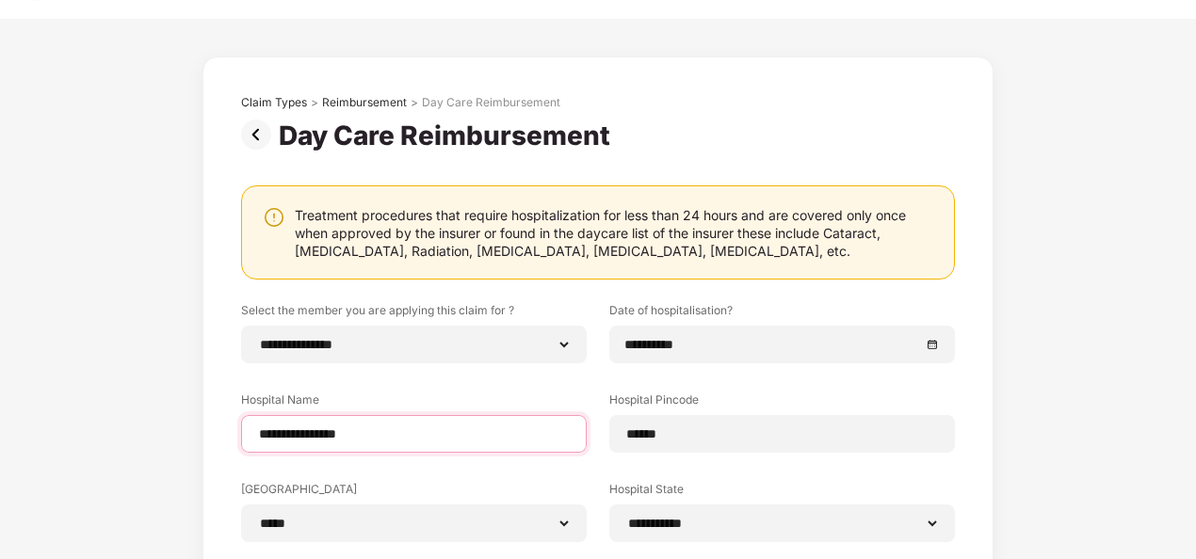
scroll to position [0, 0]
